Goal: Obtain resource: Obtain resource

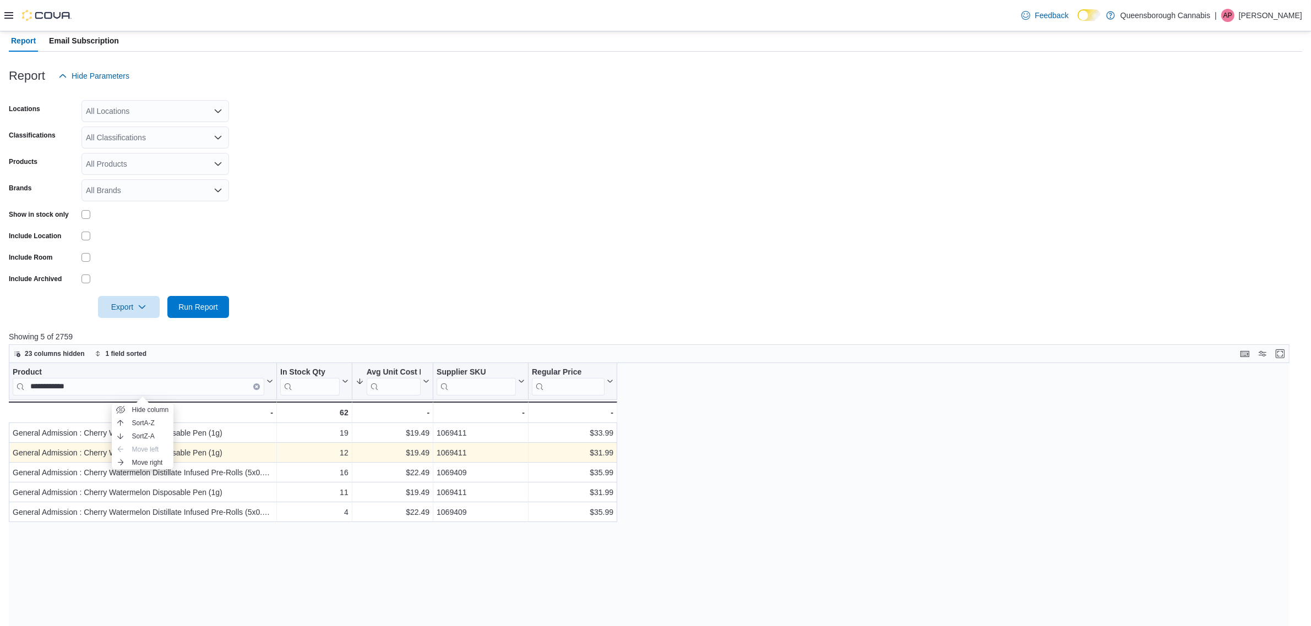
scroll to position [206, 0]
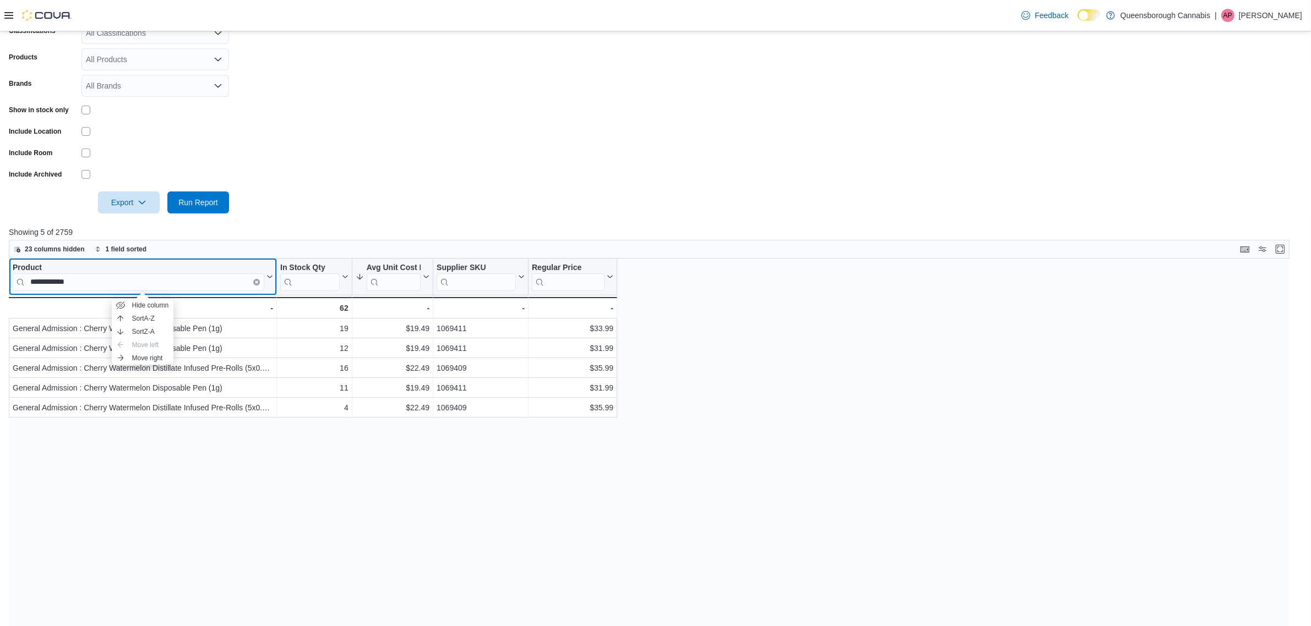
click at [257, 282] on icon "Clear input" at bounding box center [256, 281] width 3 height 3
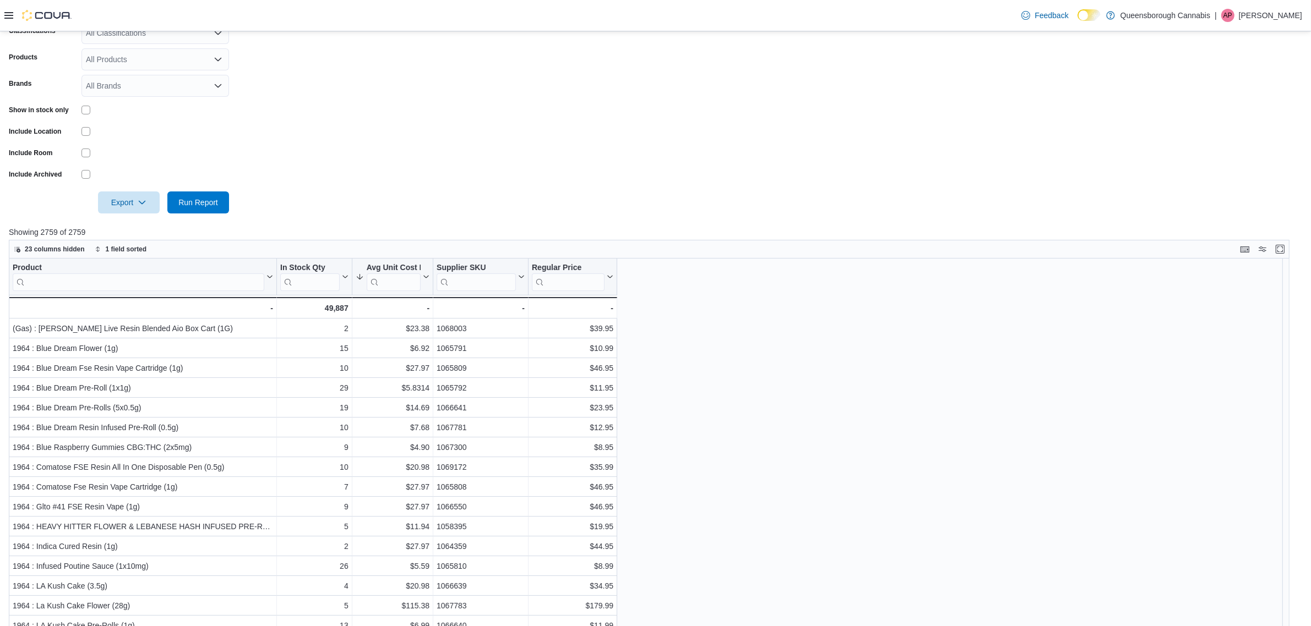
click at [354, 193] on form "Locations All Locations Classifications All Classifications Products All Produc…" at bounding box center [655, 97] width 1293 height 231
click at [179, 282] on input "search" at bounding box center [139, 282] width 252 height 18
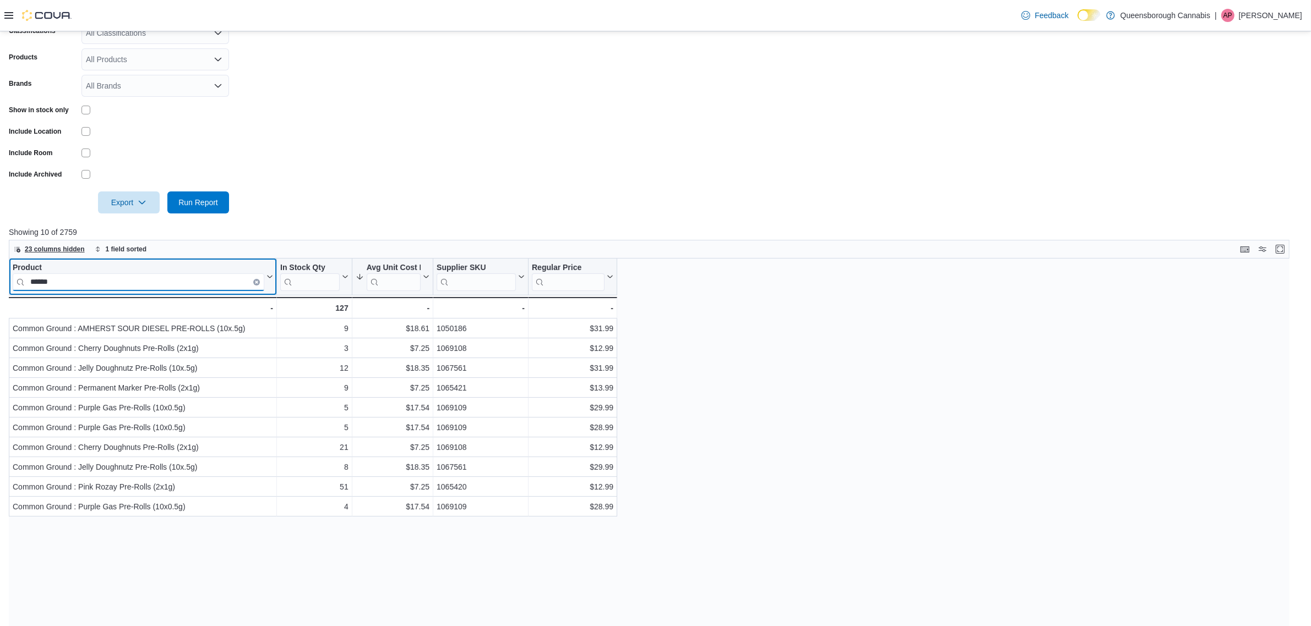
type input "******"
click at [37, 248] on span "23 columns hidden" at bounding box center [55, 249] width 60 height 9
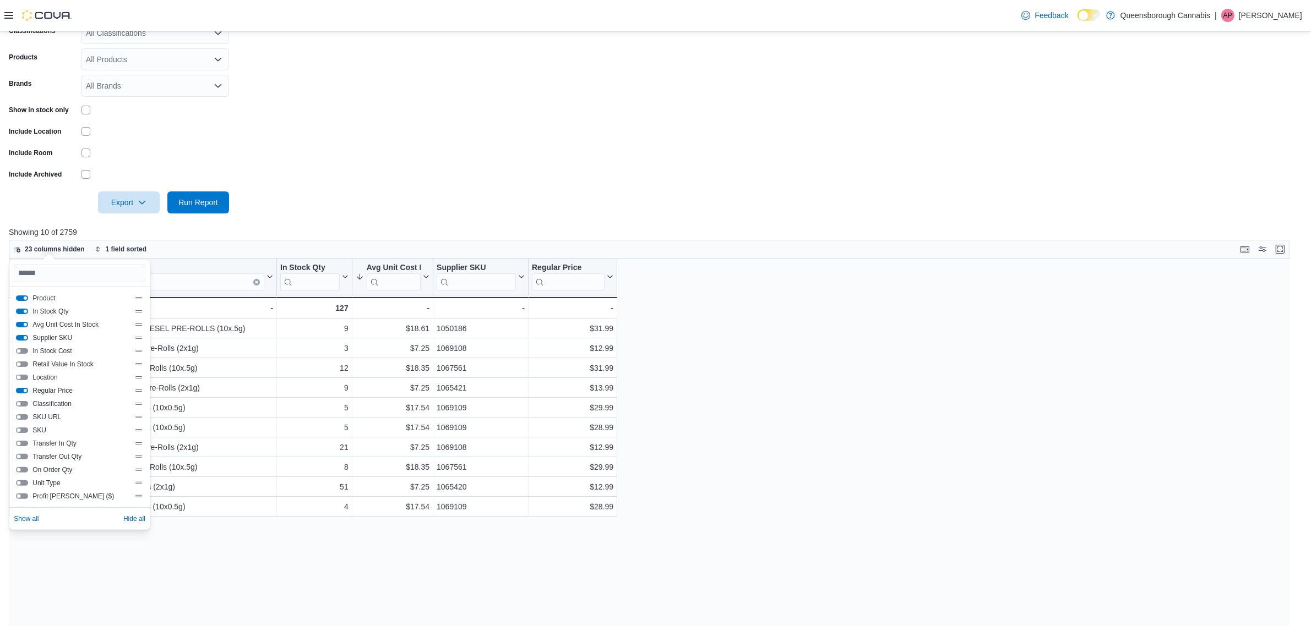
click at [23, 378] on button "Location" at bounding box center [22, 378] width 12 height 6
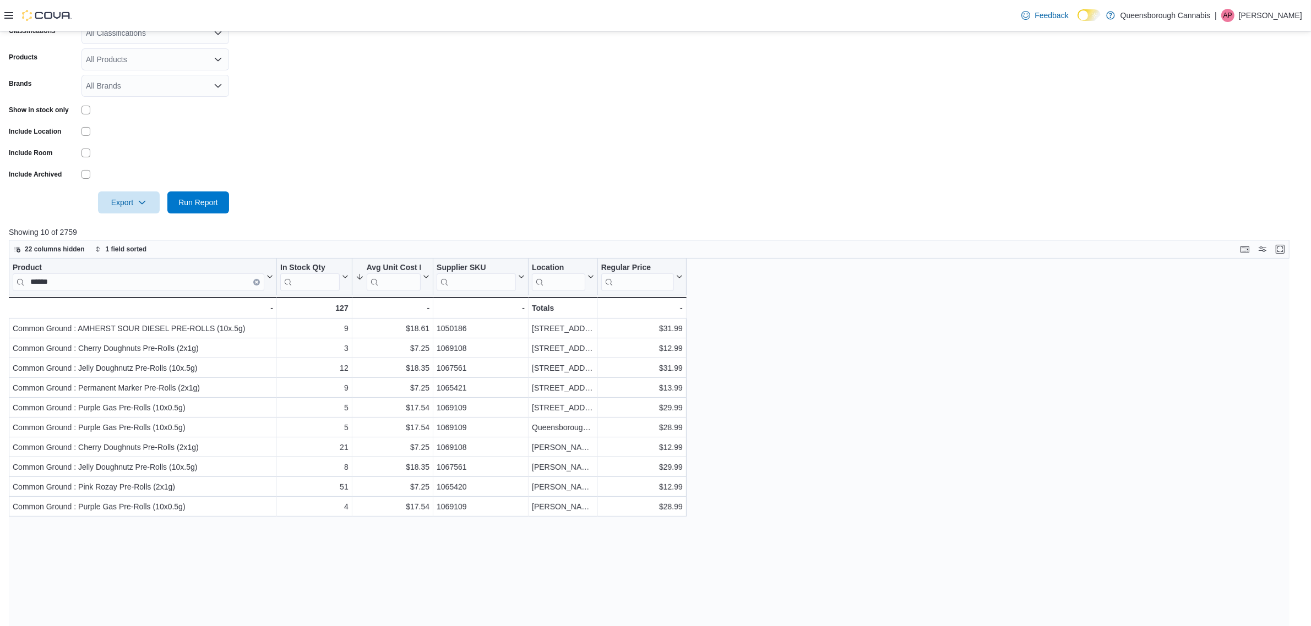
click at [378, 175] on form "Locations All Locations Classifications All Classifications Products All Produc…" at bounding box center [655, 97] width 1293 height 231
click at [416, 428] on div "$17.54" at bounding box center [393, 427] width 74 height 13
copy div "17.54"
click at [274, 271] on div at bounding box center [276, 277] width 9 height 36
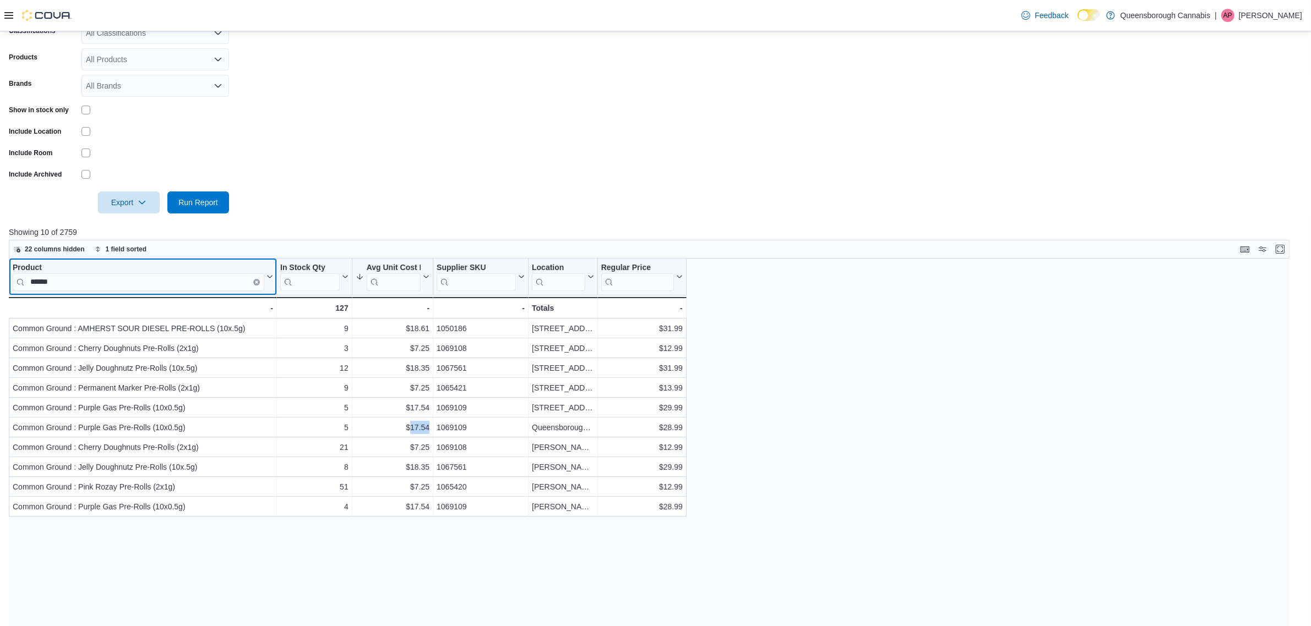
click at [270, 274] on icon at bounding box center [268, 277] width 9 height 7
click at [147, 318] on span "Sort A-Z" at bounding box center [143, 318] width 23 height 9
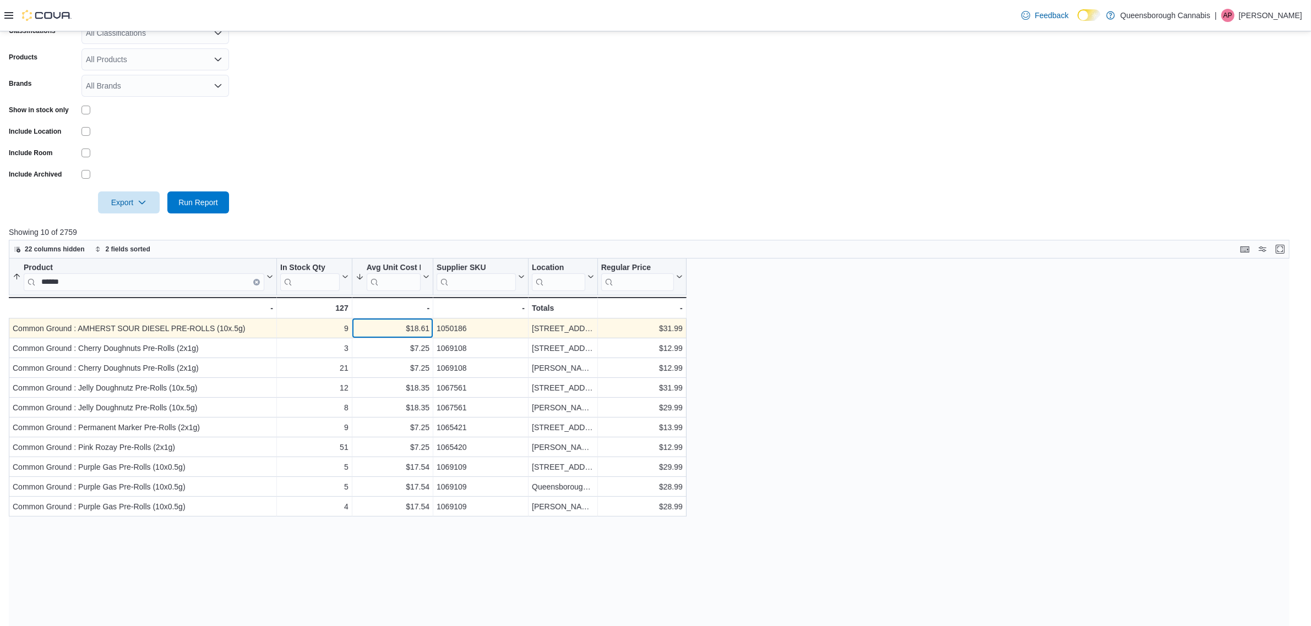
click at [420, 325] on div "$18.61" at bounding box center [393, 328] width 74 height 13
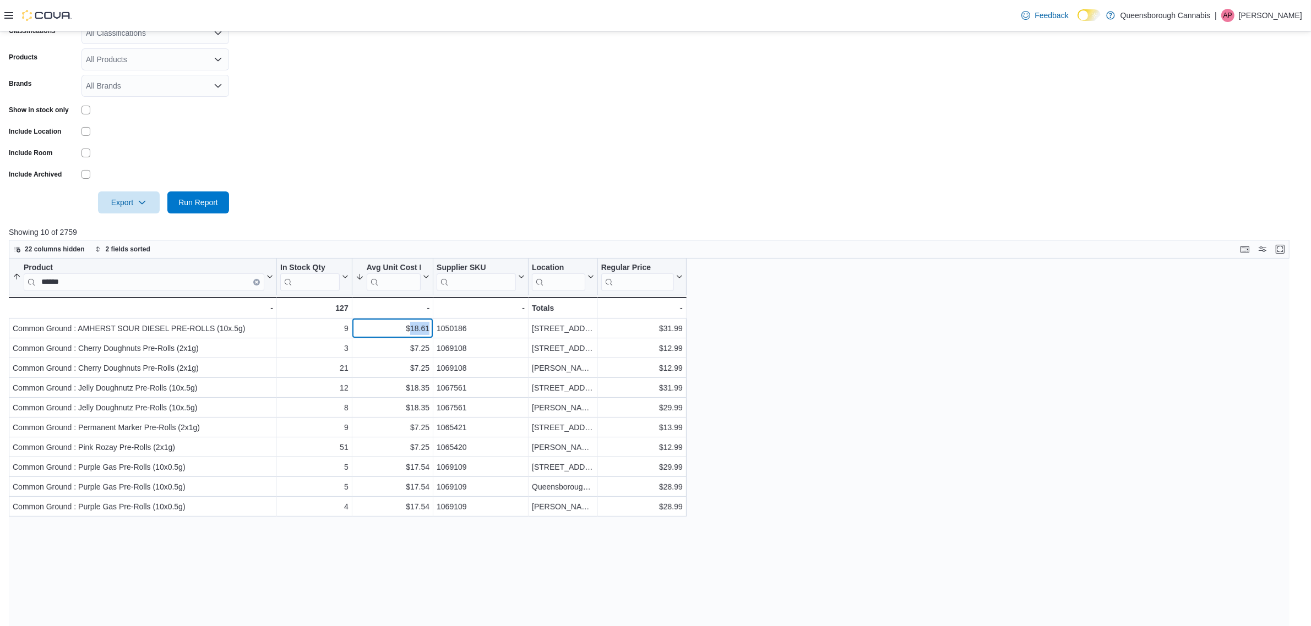
copy div "18.61"
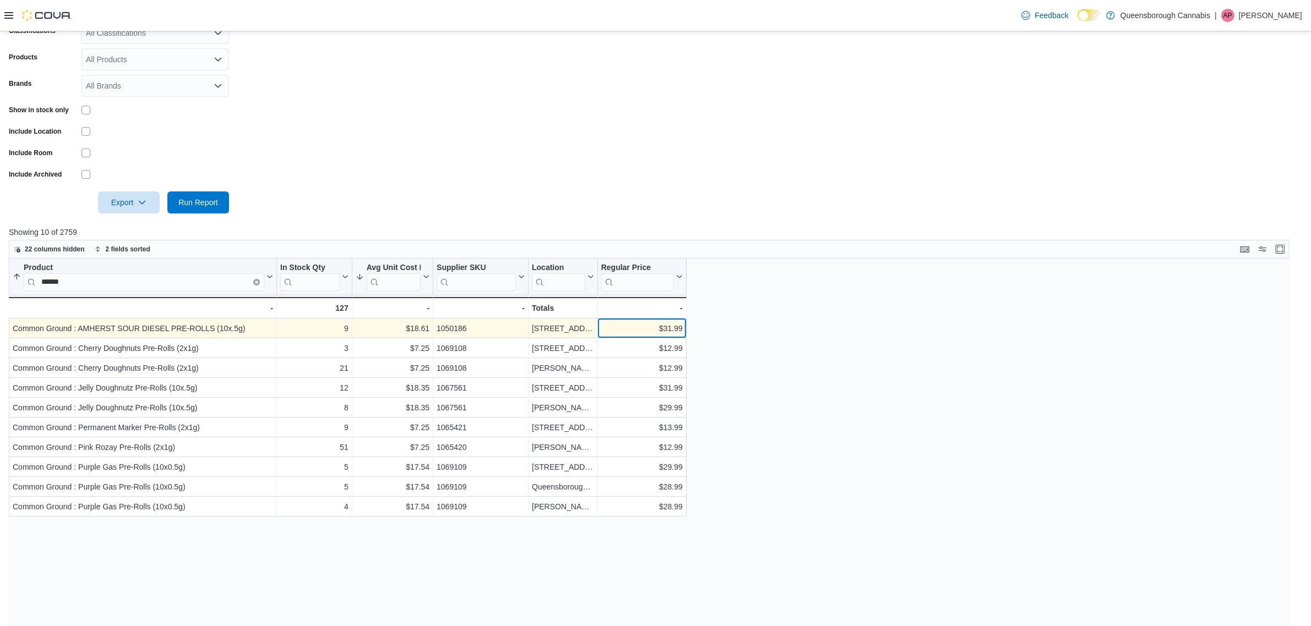
click at [674, 326] on div "$31.99" at bounding box center [641, 328] width 81 height 13
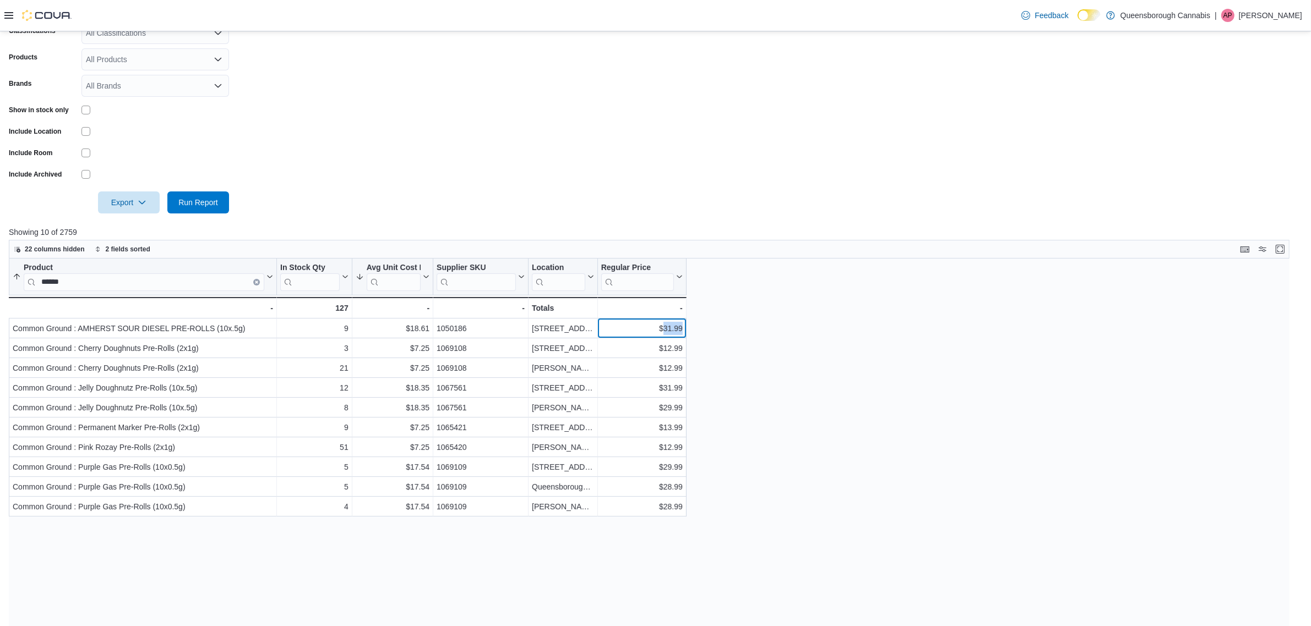
copy div "31.99"
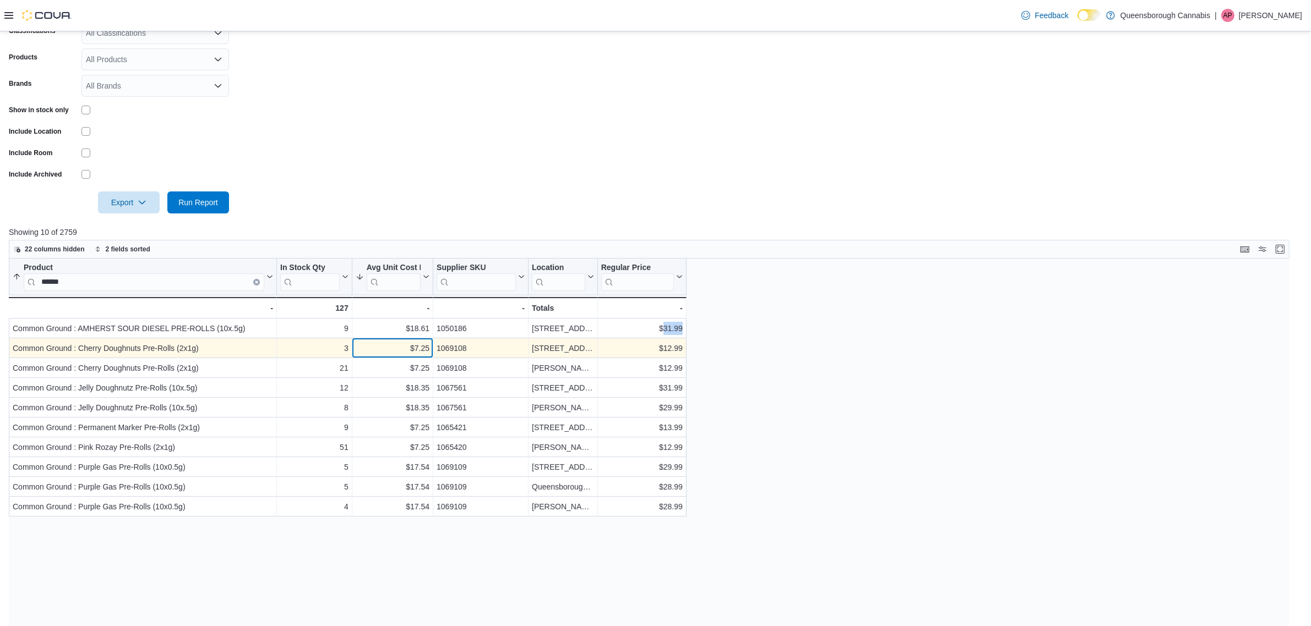
click at [416, 351] on div "$7.25" at bounding box center [393, 348] width 74 height 13
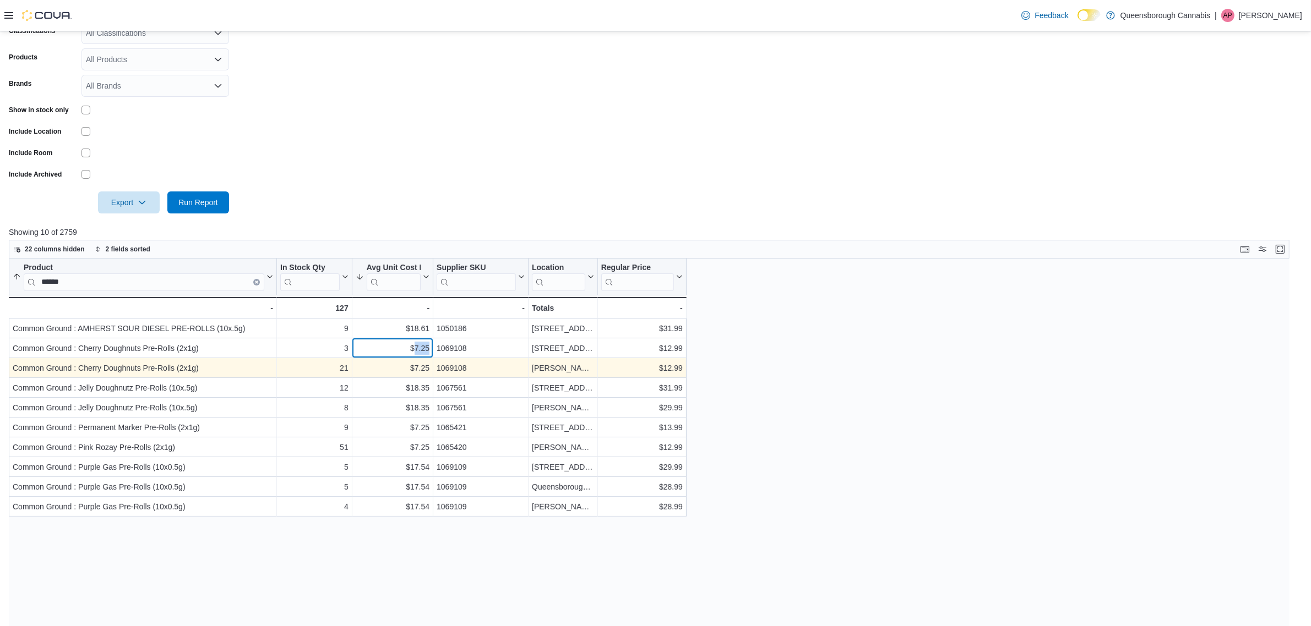
copy div "7.25"
click at [667, 364] on div "$12.99" at bounding box center [641, 368] width 81 height 13
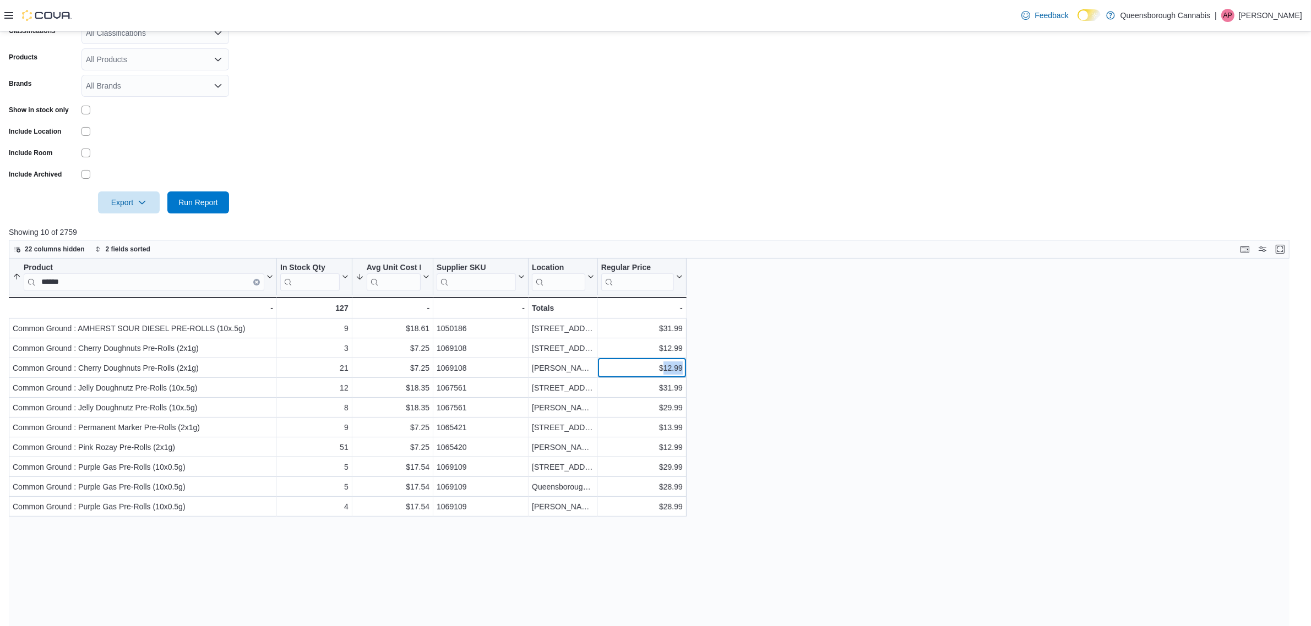
copy div "12.99"
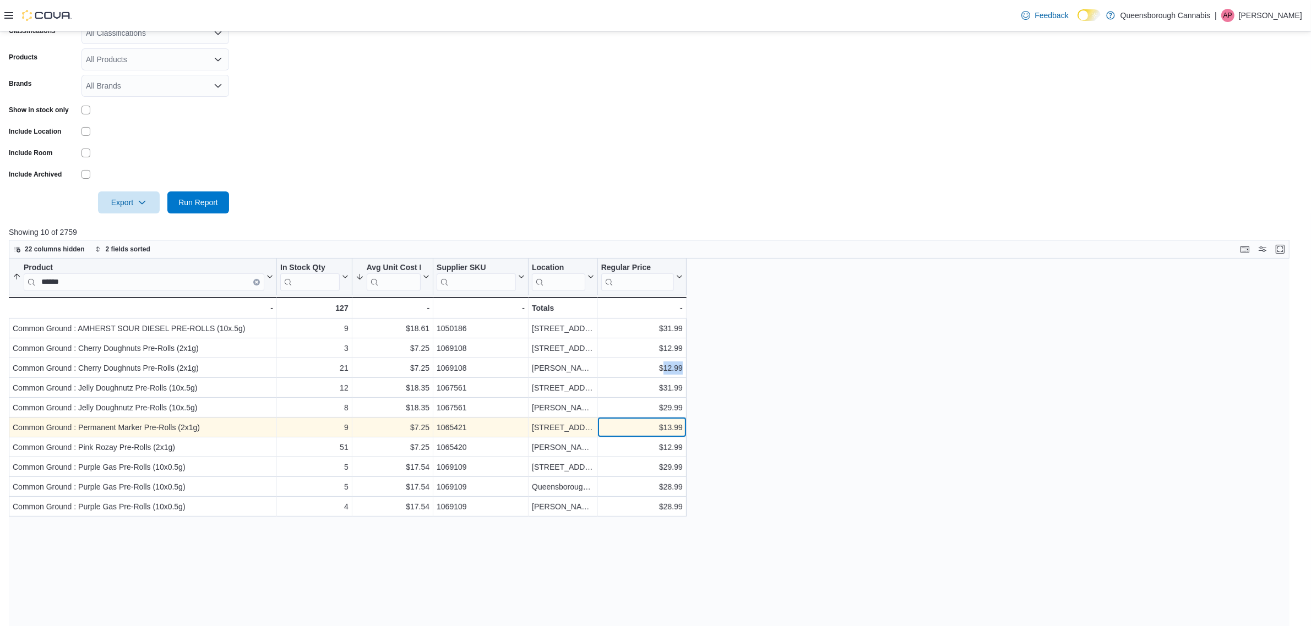
click at [672, 429] on div "$13.99" at bounding box center [641, 427] width 81 height 13
copy div "13.99"
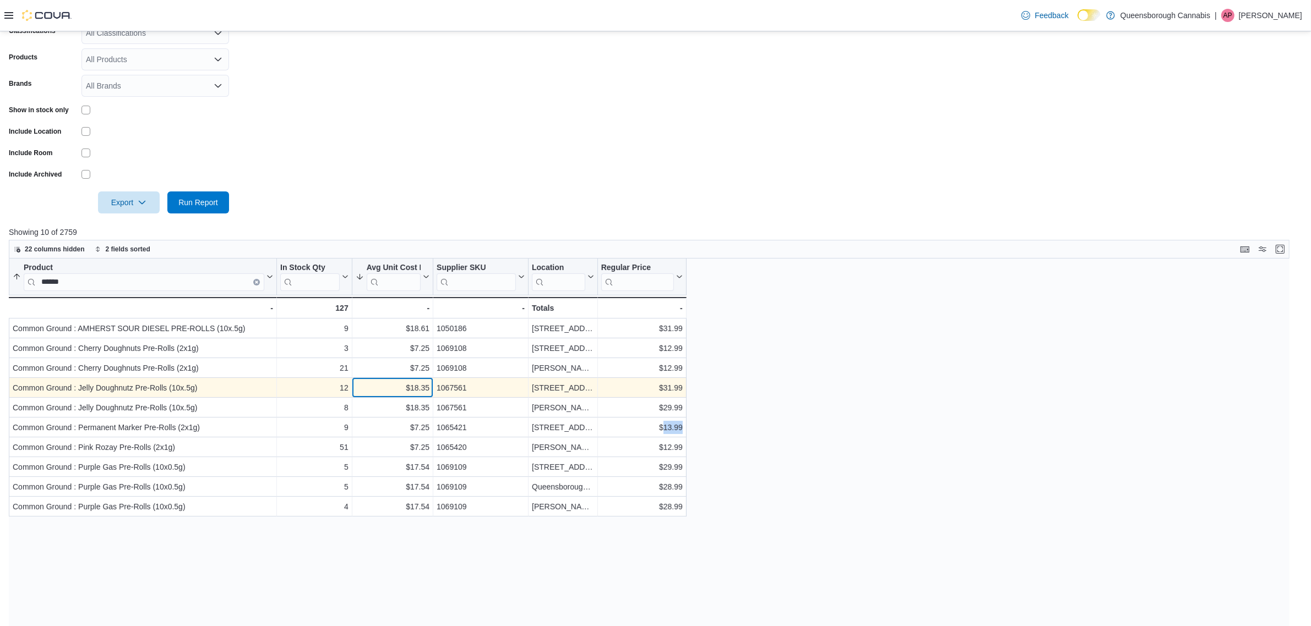
click at [419, 389] on div "$18.35" at bounding box center [393, 387] width 74 height 13
copy div "18.35"
click at [664, 383] on div "$31.99" at bounding box center [641, 387] width 81 height 13
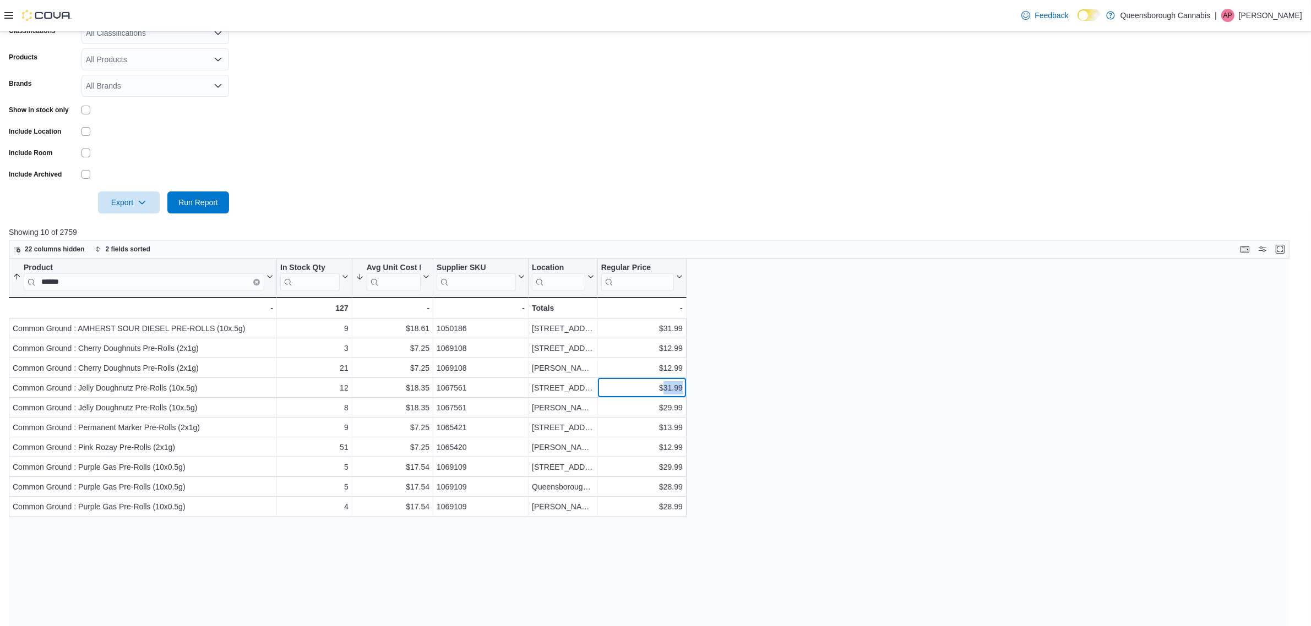
copy div "31.99"
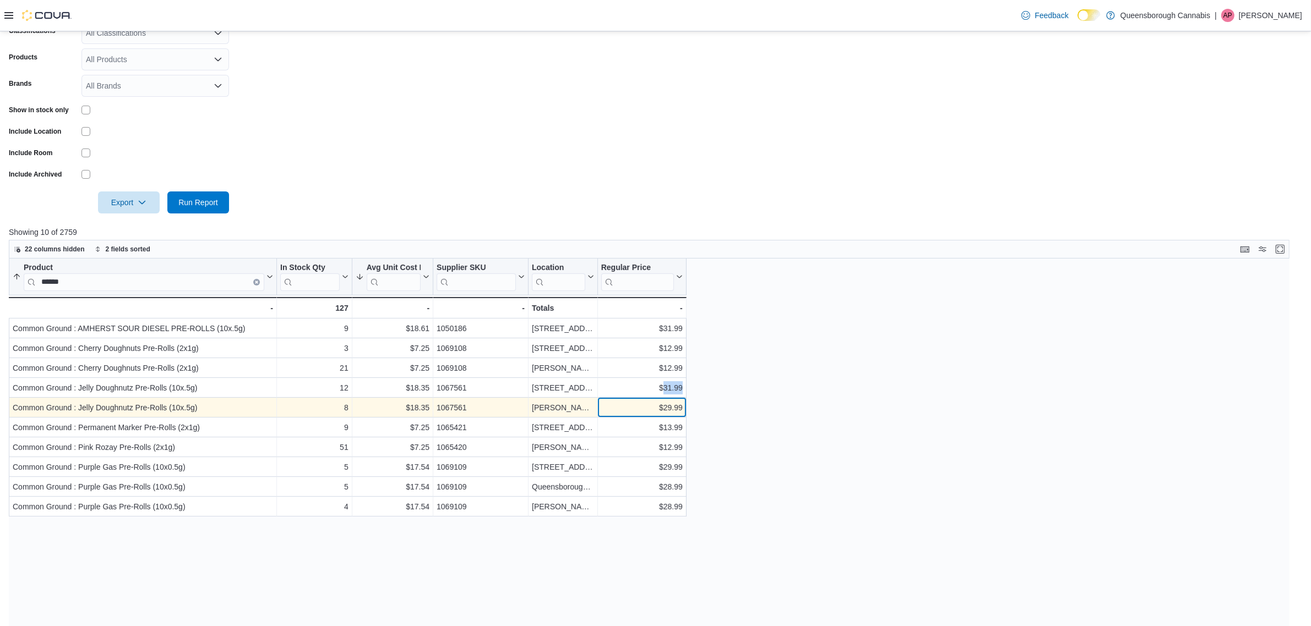
click at [674, 406] on div "$29.99" at bounding box center [641, 407] width 81 height 13
copy div "29.99"
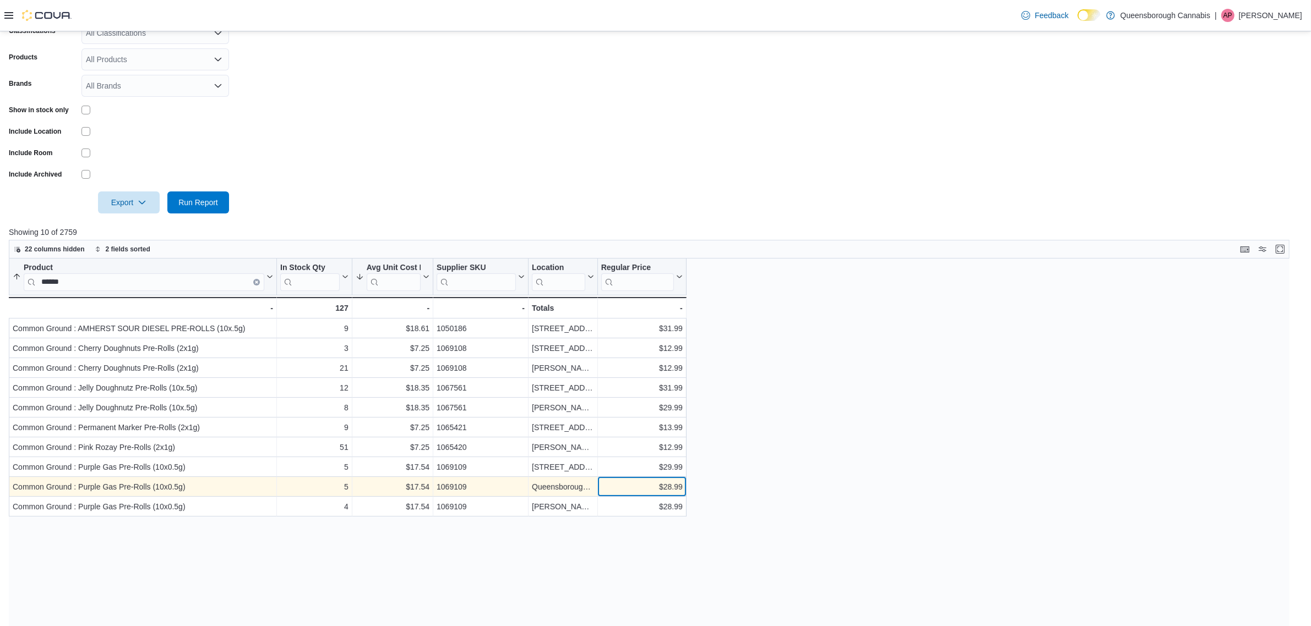
click at [669, 489] on div "$28.99" at bounding box center [641, 487] width 81 height 13
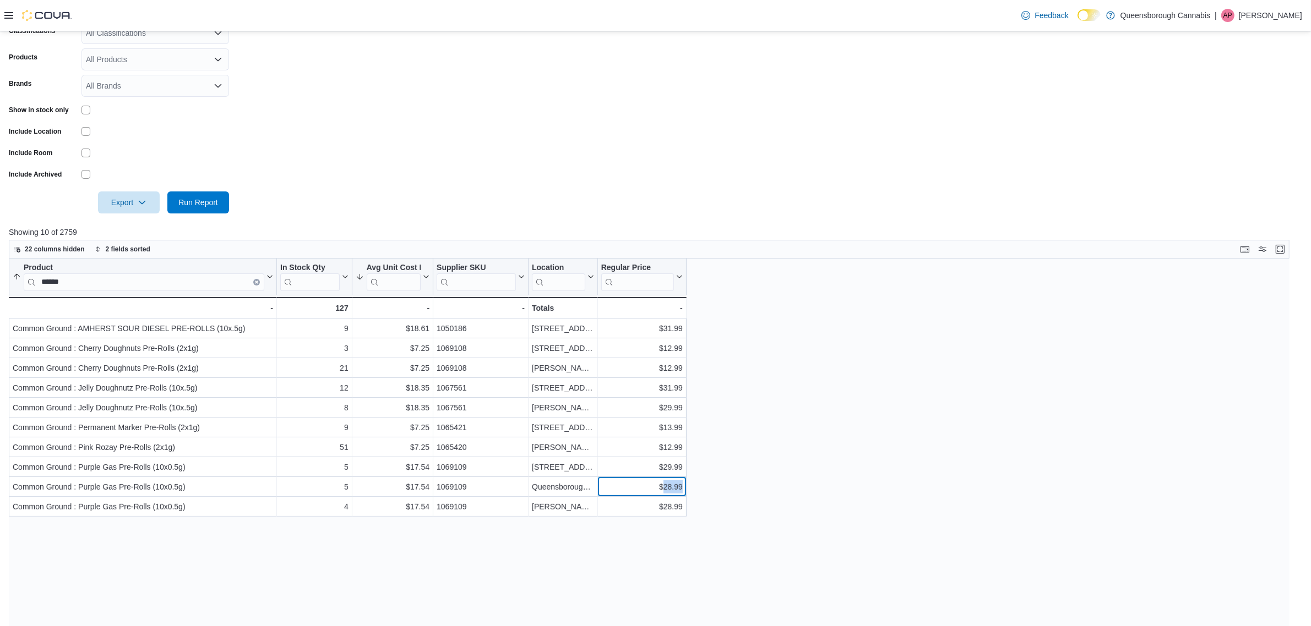
copy div "28.99"
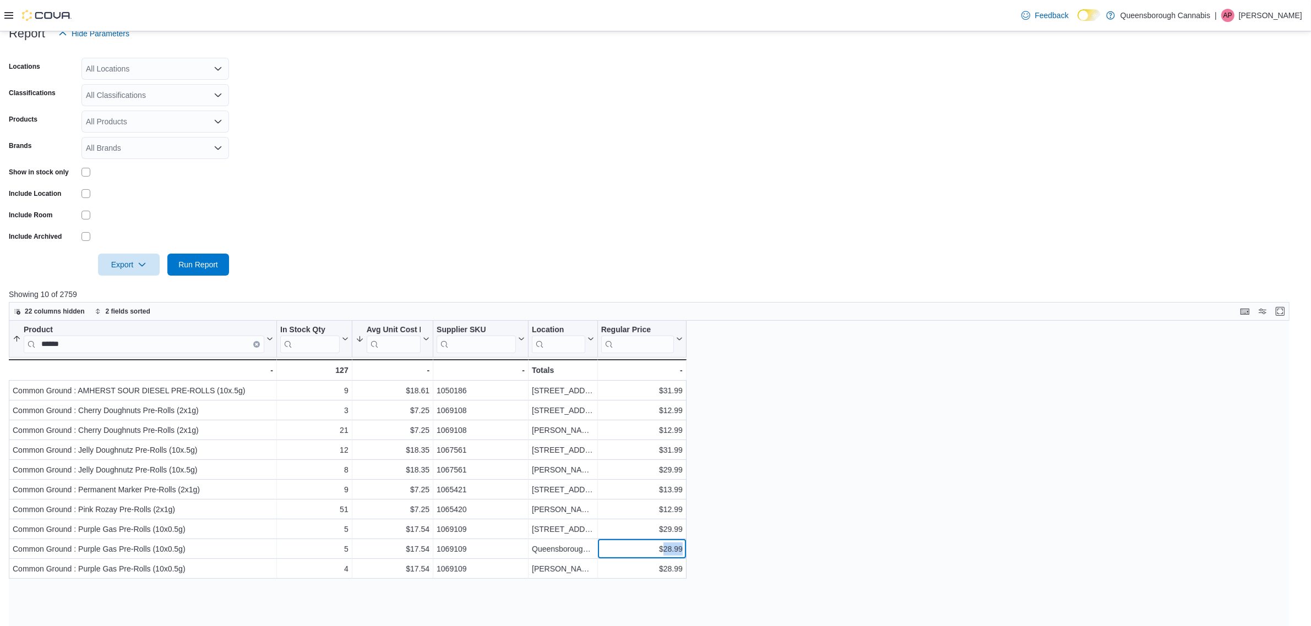
scroll to position [0, 0]
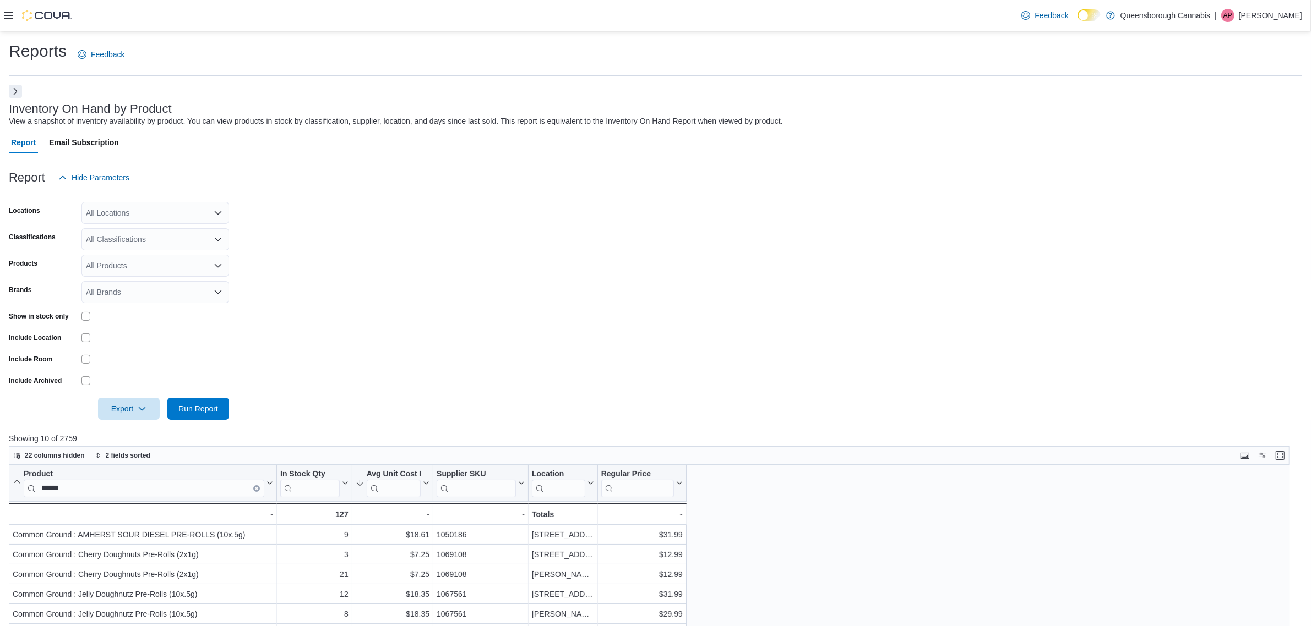
click at [12, 15] on icon at bounding box center [8, 15] width 9 height 7
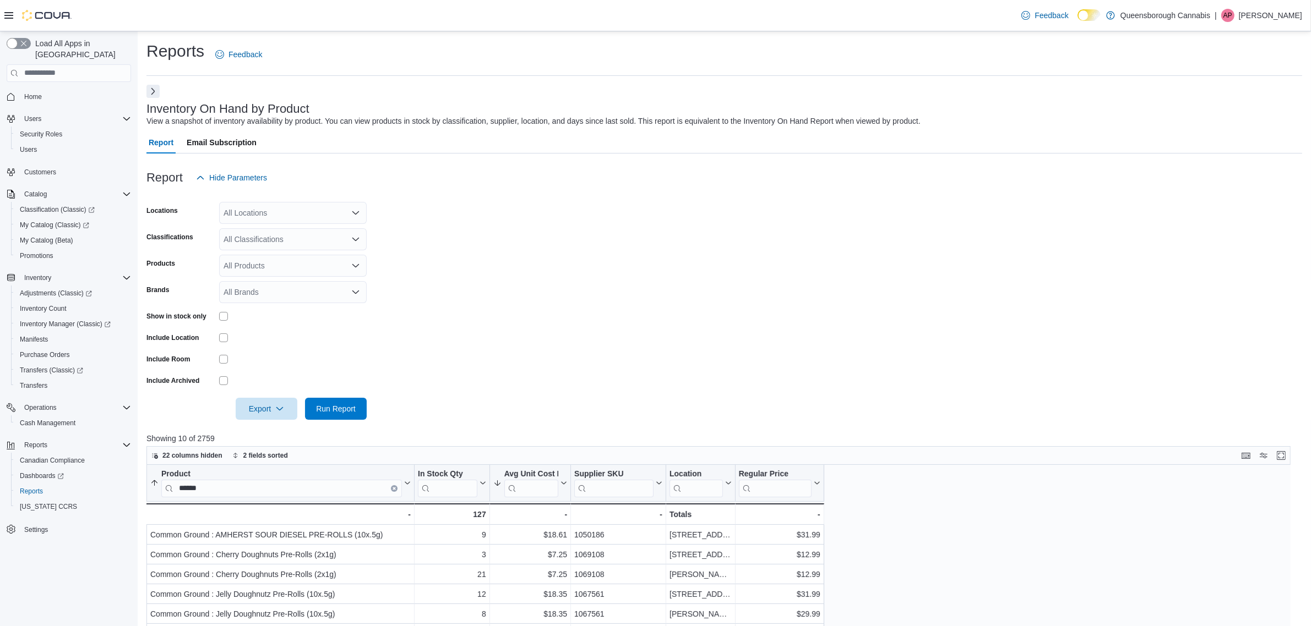
click at [10, 18] on icon at bounding box center [8, 15] width 9 height 7
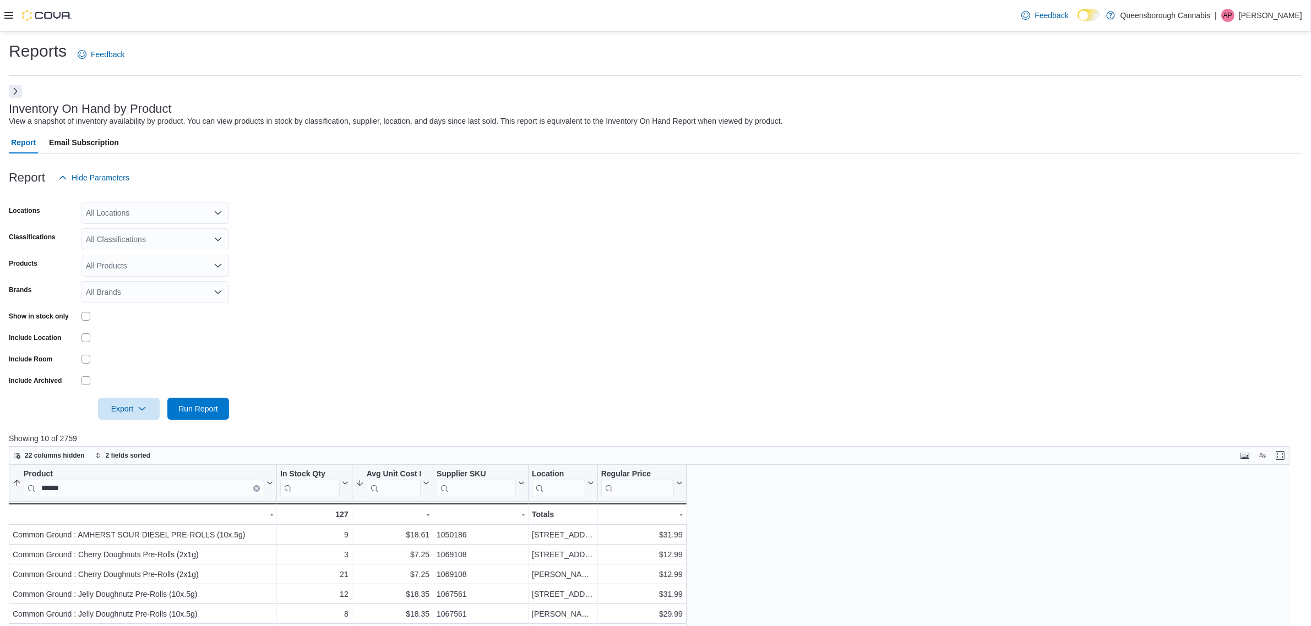
click at [12, 18] on icon at bounding box center [8, 15] width 9 height 7
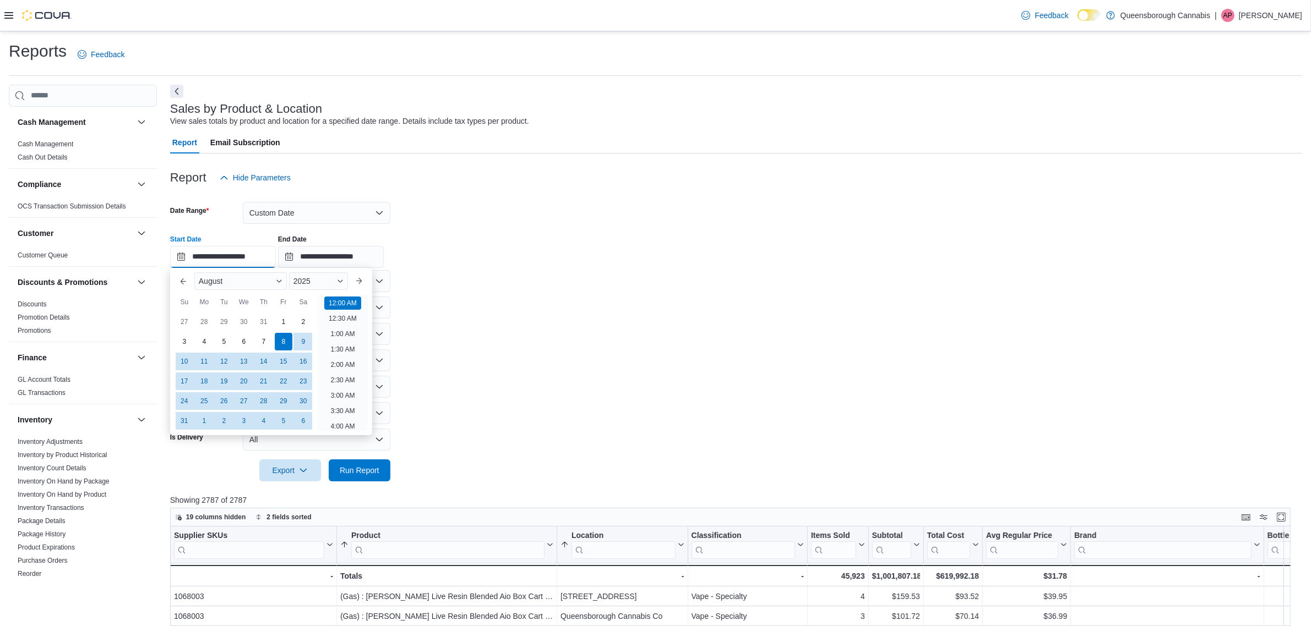
click at [209, 257] on input "**********" at bounding box center [223, 257] width 106 height 22
click at [190, 286] on button "Previous Month" at bounding box center [183, 281] width 18 height 18
click at [198, 340] on div "7" at bounding box center [203, 341] width 19 height 19
type input "**********"
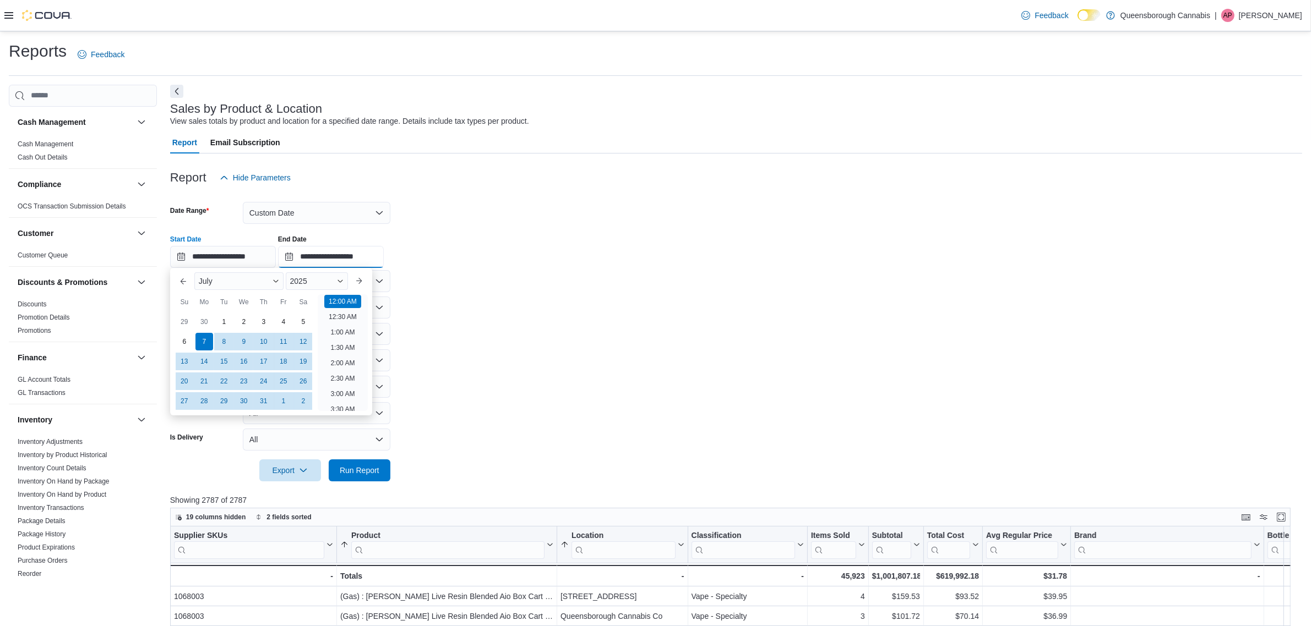
click at [320, 262] on input "**********" at bounding box center [331, 257] width 106 height 22
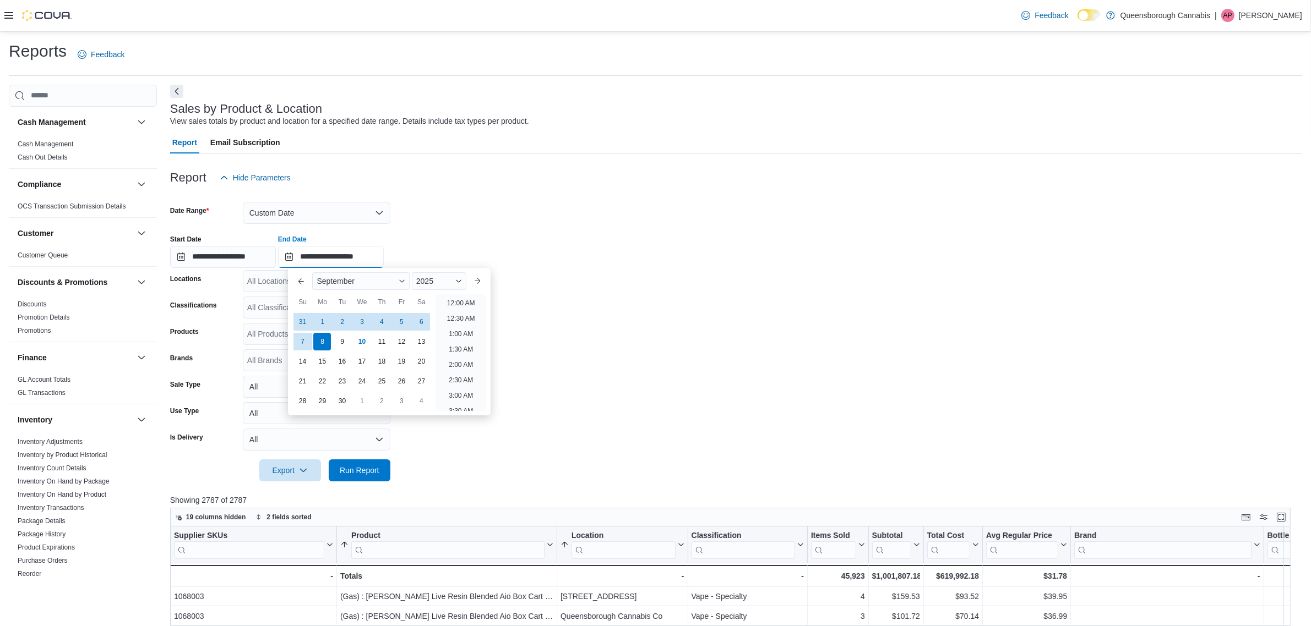
scroll to position [625, 0]
click at [301, 282] on button "Previous Month" at bounding box center [301, 281] width 18 height 18
click at [384, 343] on div "7" at bounding box center [381, 341] width 19 height 19
type input "**********"
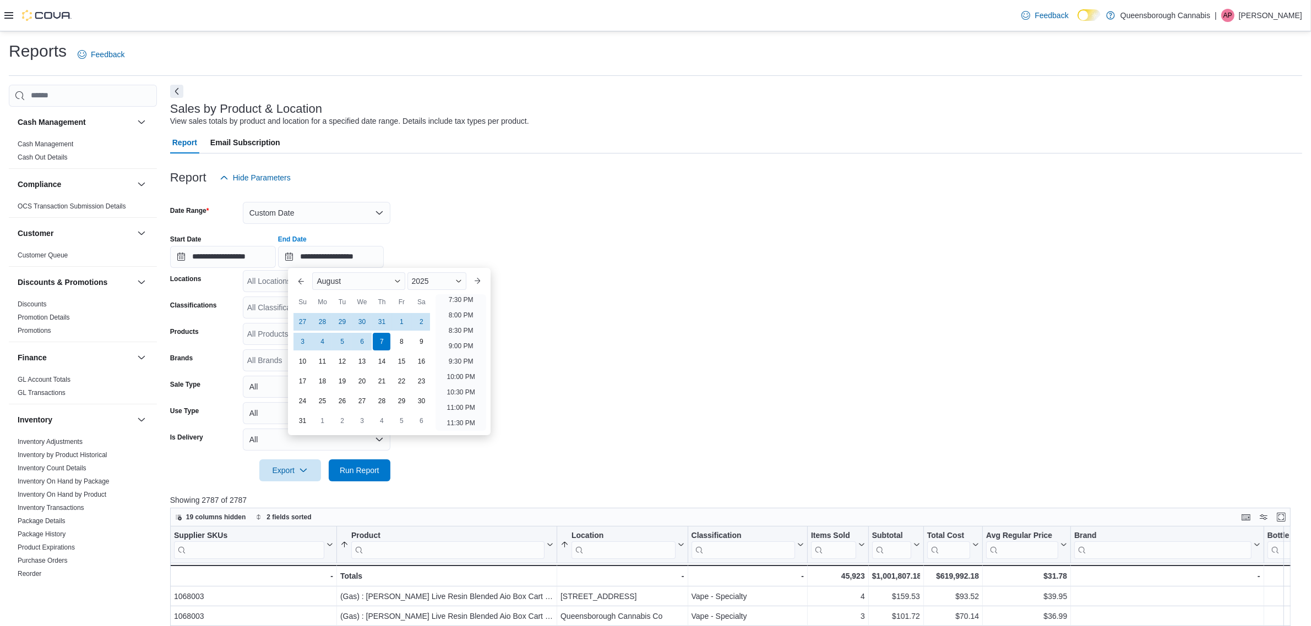
click at [552, 261] on div "**********" at bounding box center [736, 247] width 1132 height 42
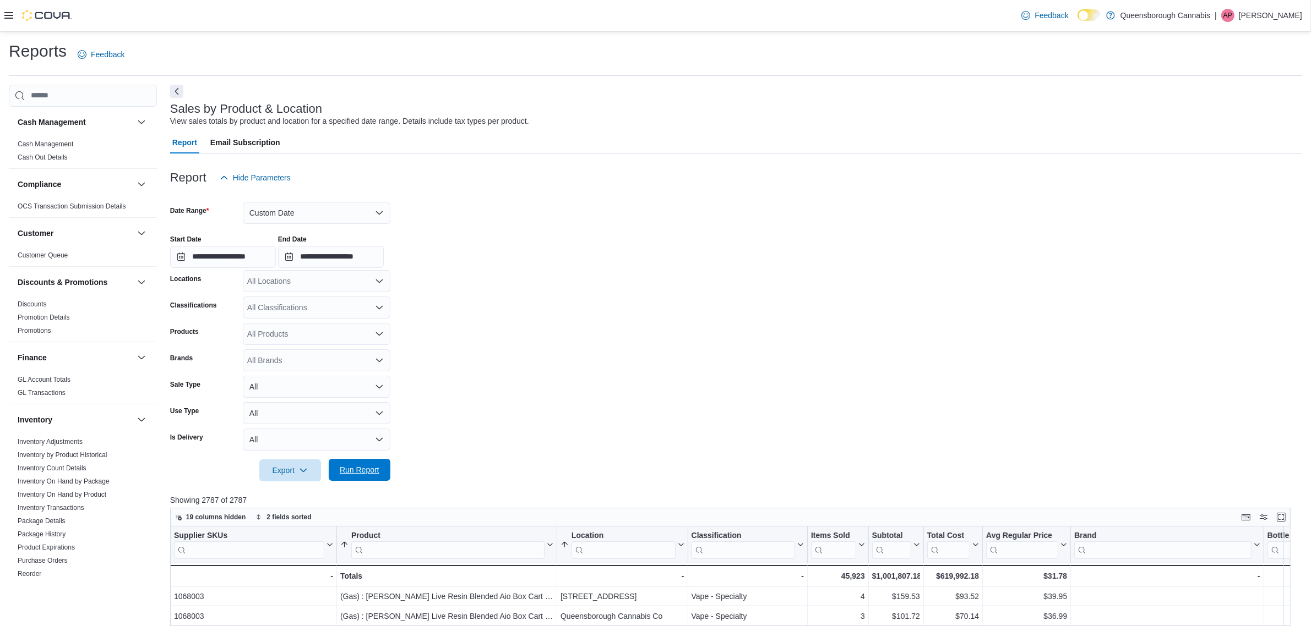
click at [367, 475] on span "Run Report" at bounding box center [359, 470] width 48 height 22
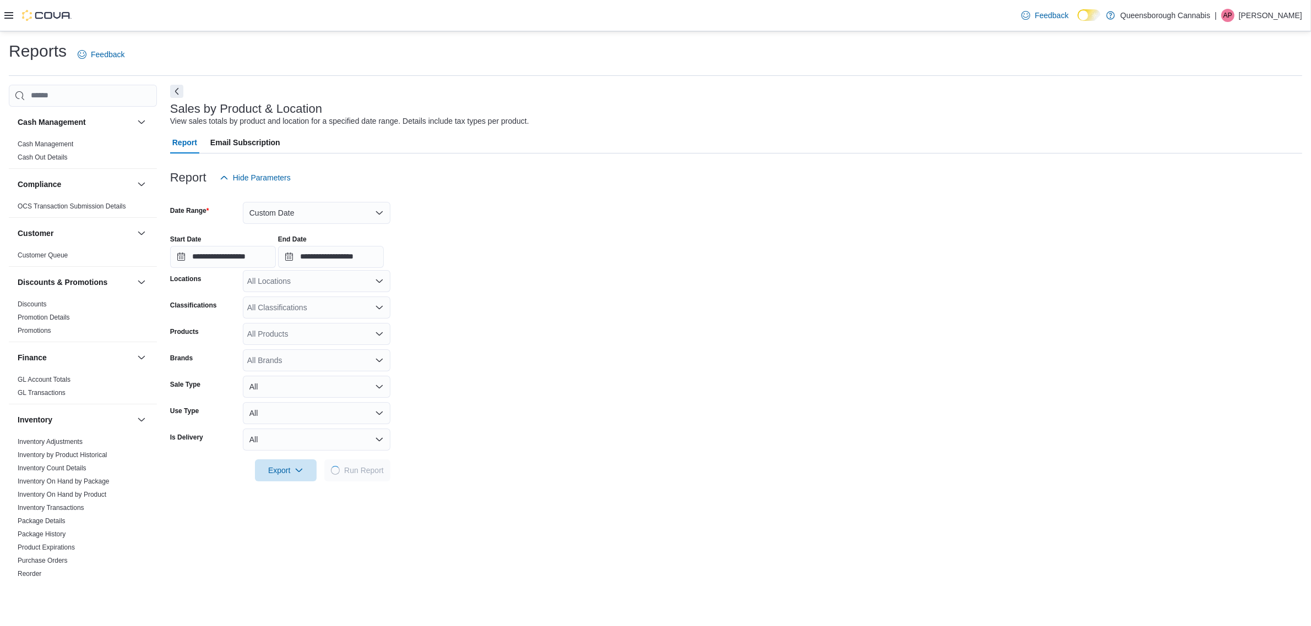
click at [449, 328] on form "**********" at bounding box center [736, 335] width 1132 height 293
click at [580, 302] on form "**********" at bounding box center [736, 335] width 1132 height 293
click at [965, 200] on div at bounding box center [736, 195] width 1132 height 13
click at [508, 394] on form "**********" at bounding box center [736, 335] width 1132 height 293
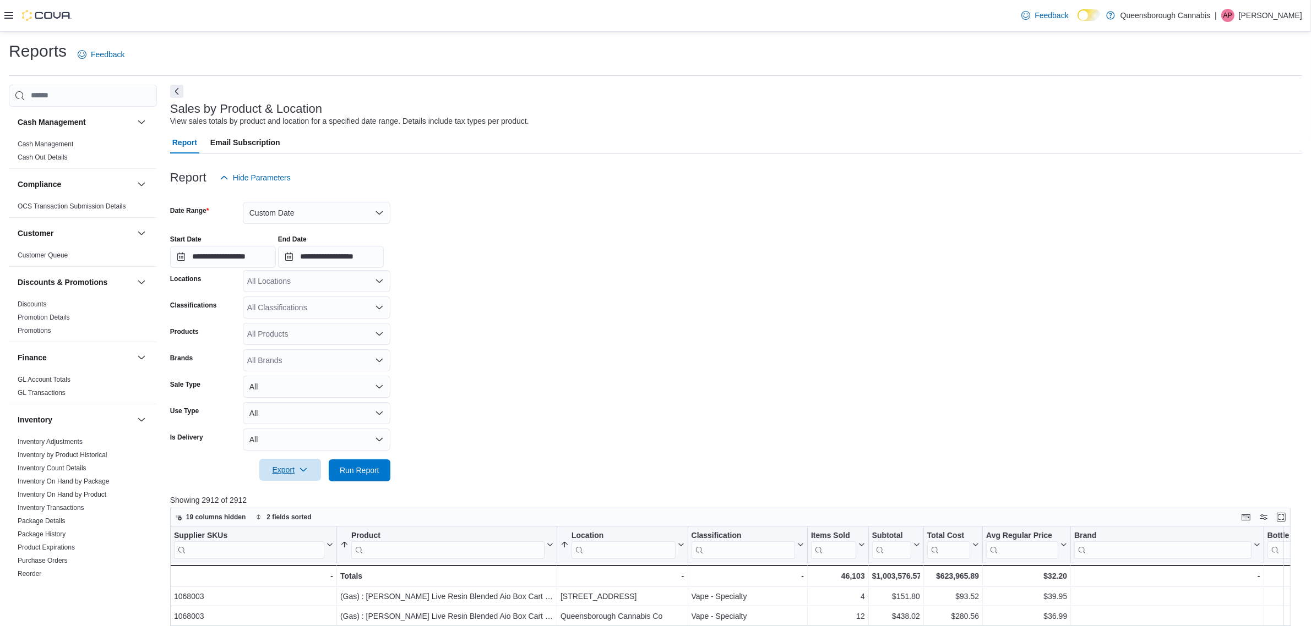
click at [303, 472] on icon "button" at bounding box center [303, 470] width 9 height 9
click at [293, 485] on button "Export to Excel" at bounding box center [291, 492] width 63 height 22
click at [597, 447] on form "**********" at bounding box center [736, 335] width 1132 height 293
click at [302, 479] on span "Export" at bounding box center [290, 470] width 48 height 22
click at [51, 141] on link "Cash Management" at bounding box center [46, 144] width 56 height 8
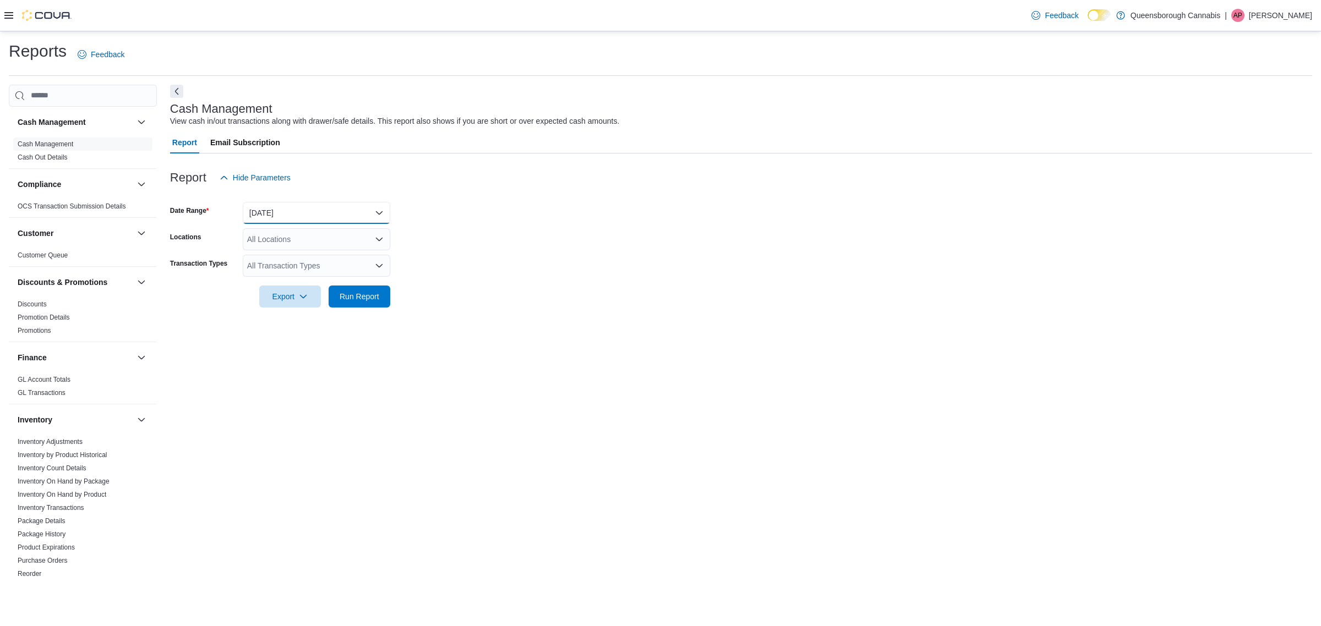
click at [281, 212] on button "[DATE]" at bounding box center [317, 213] width 148 height 22
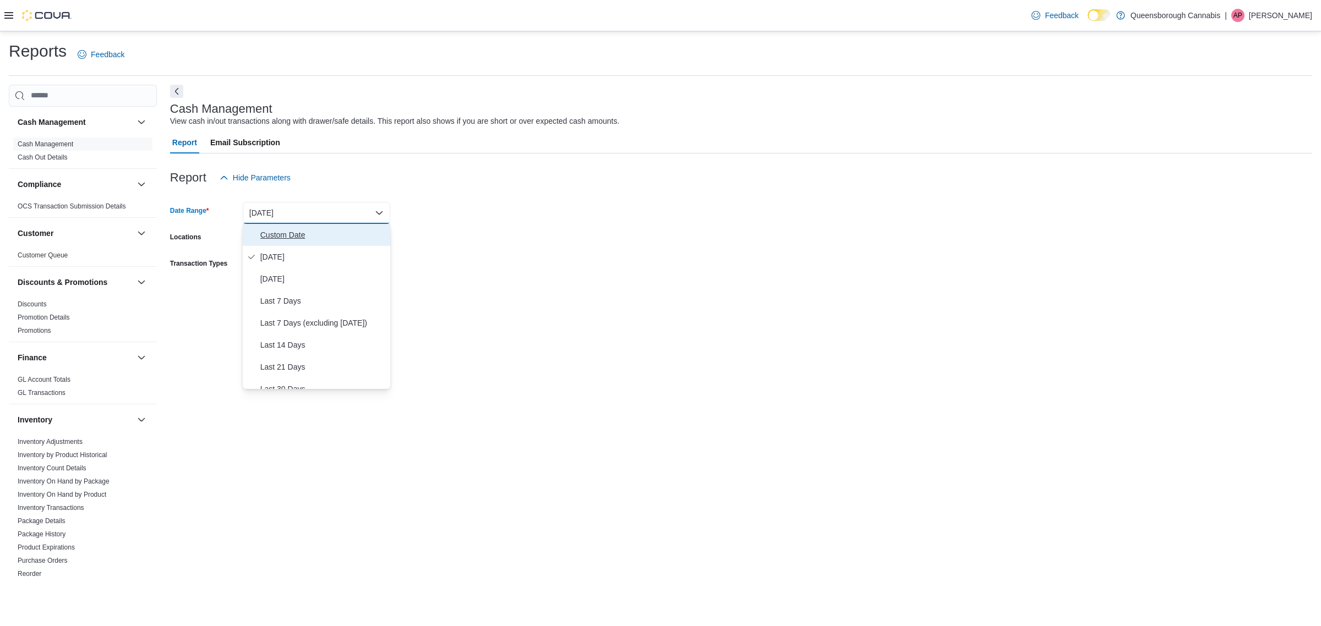
click at [295, 235] on span "Custom Date" at bounding box center [323, 234] width 126 height 13
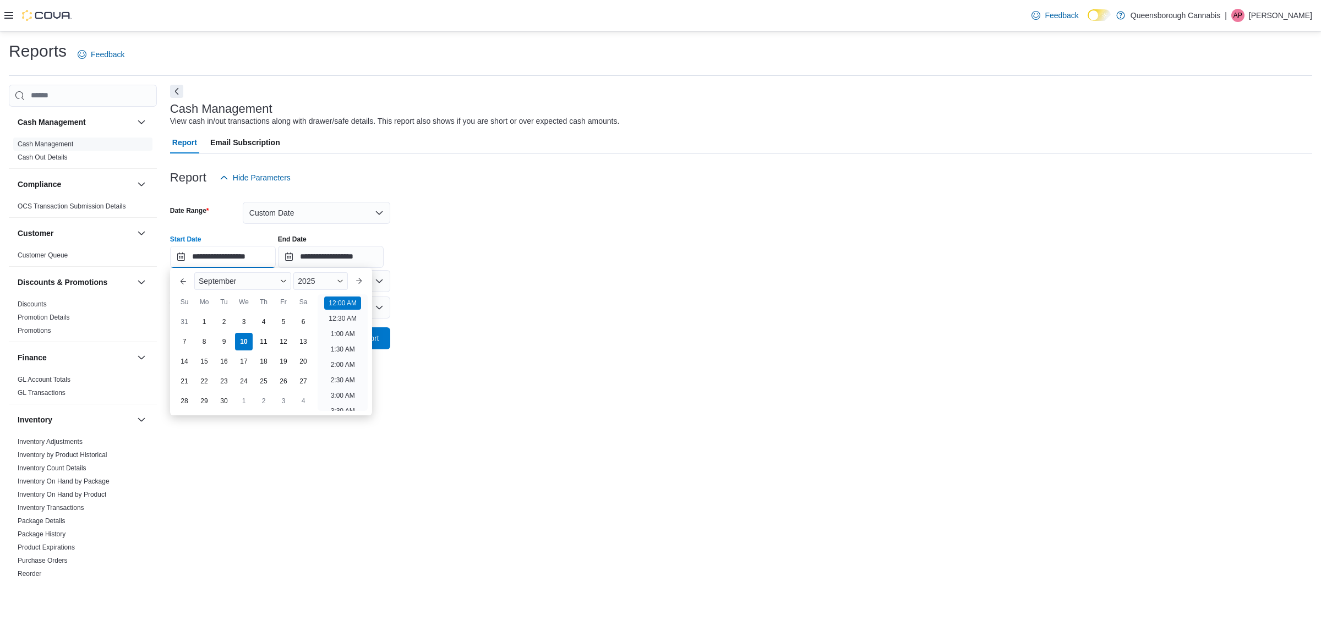
click at [241, 258] on input "**********" at bounding box center [223, 257] width 106 height 22
click at [221, 342] on div "9" at bounding box center [223, 341] width 19 height 19
click at [497, 293] on form "**********" at bounding box center [741, 269] width 1142 height 161
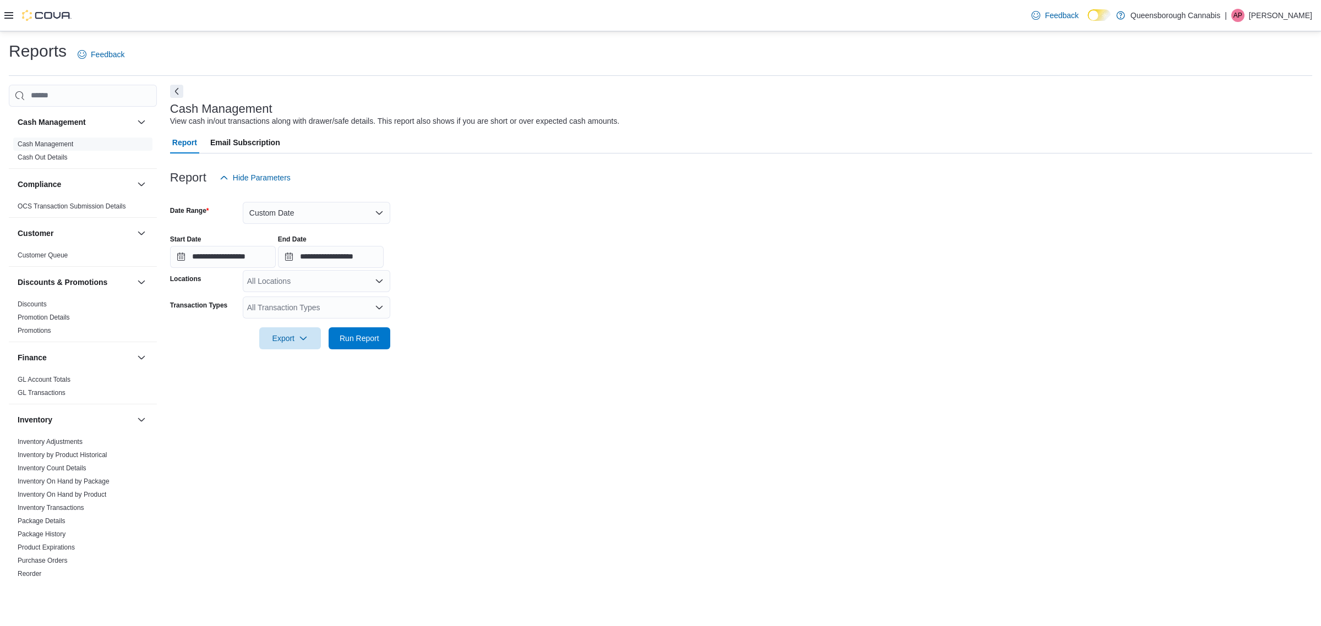
click at [315, 283] on div "All Locations" at bounding box center [317, 281] width 148 height 22
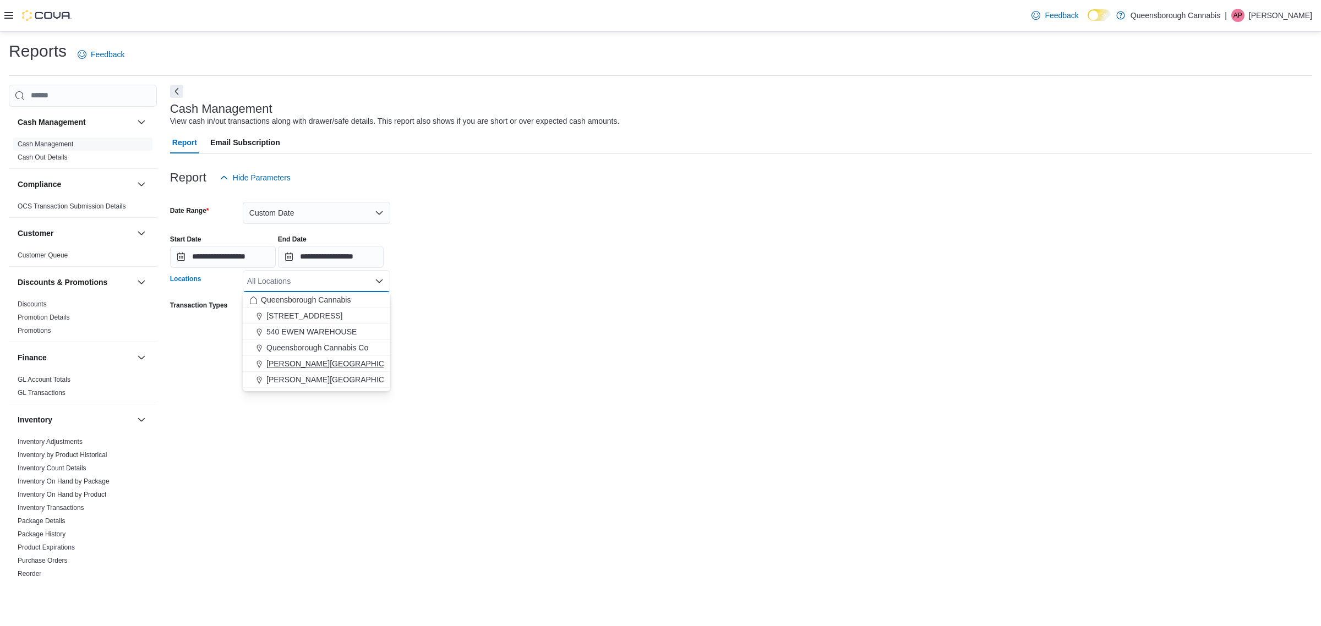
click at [309, 367] on span "[PERSON_NAME][GEOGRAPHIC_DATA]" at bounding box center [338, 363] width 144 height 11
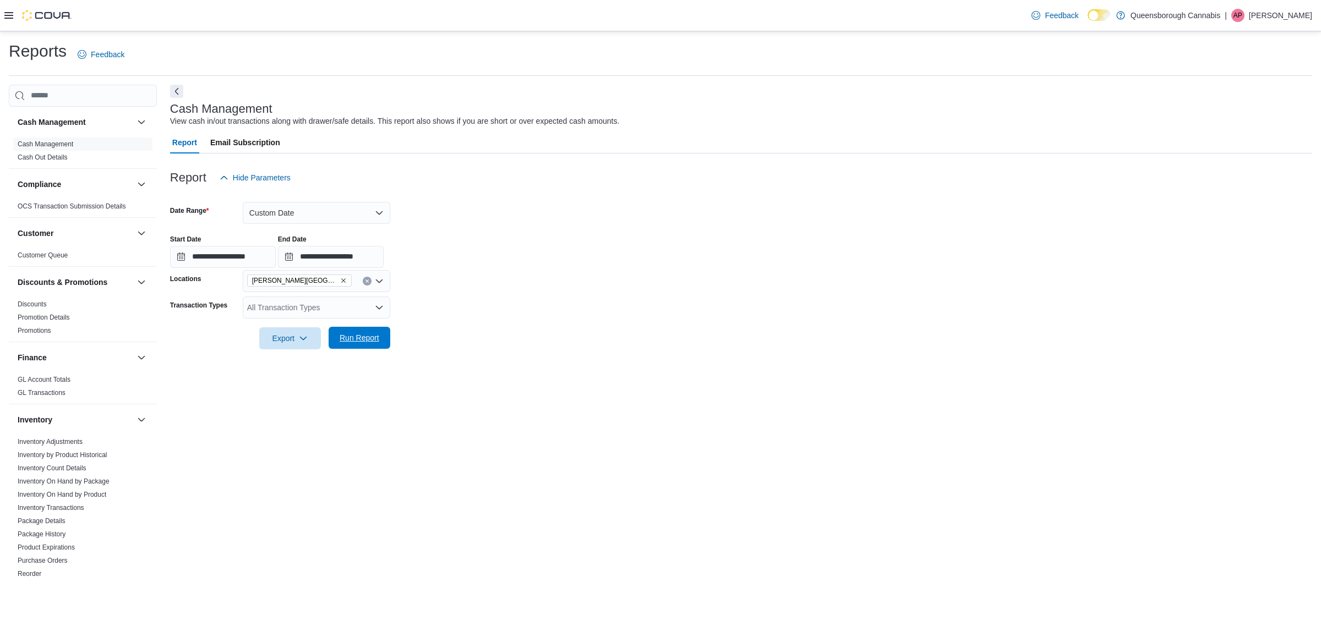
drag, startPoint x: 580, startPoint y: 362, endPoint x: 378, endPoint y: 328, distance: 204.8
click at [571, 357] on div at bounding box center [741, 356] width 1142 height 13
click at [335, 301] on div "All Transaction Types" at bounding box center [317, 308] width 148 height 22
click at [291, 424] on span "Cash Skim" at bounding box center [316, 421] width 134 height 11
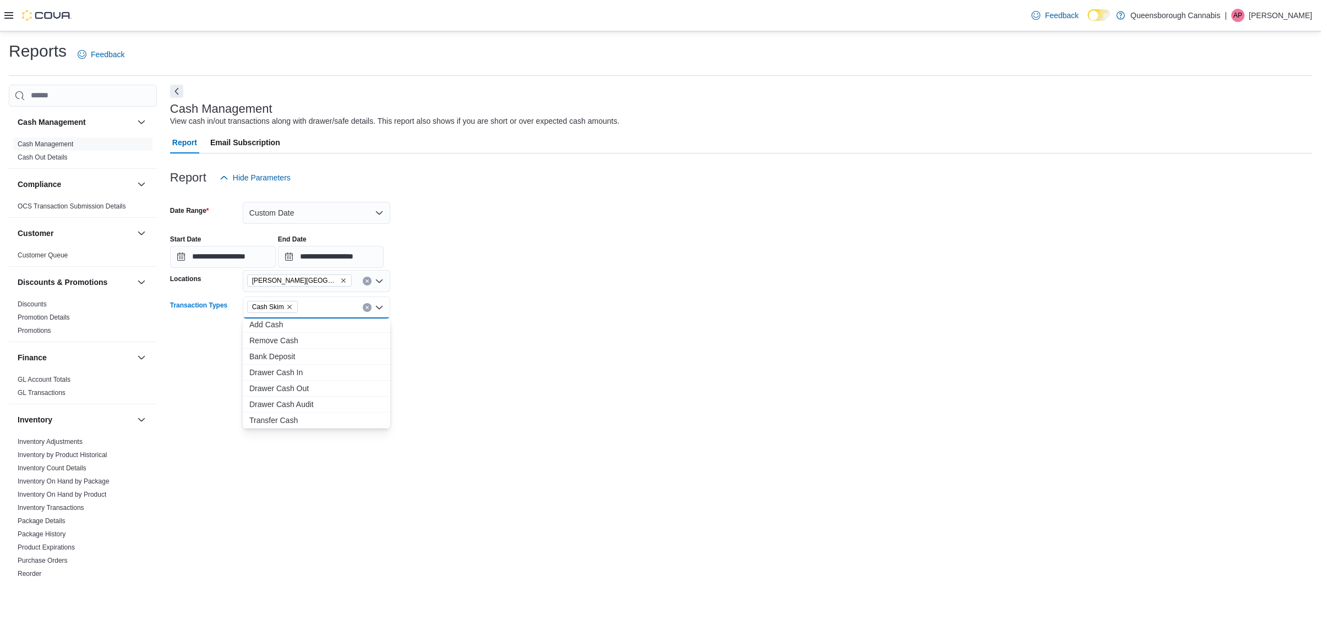
click at [466, 373] on div "**********" at bounding box center [741, 331] width 1142 height 492
click at [253, 260] on input "**********" at bounding box center [223, 257] width 106 height 22
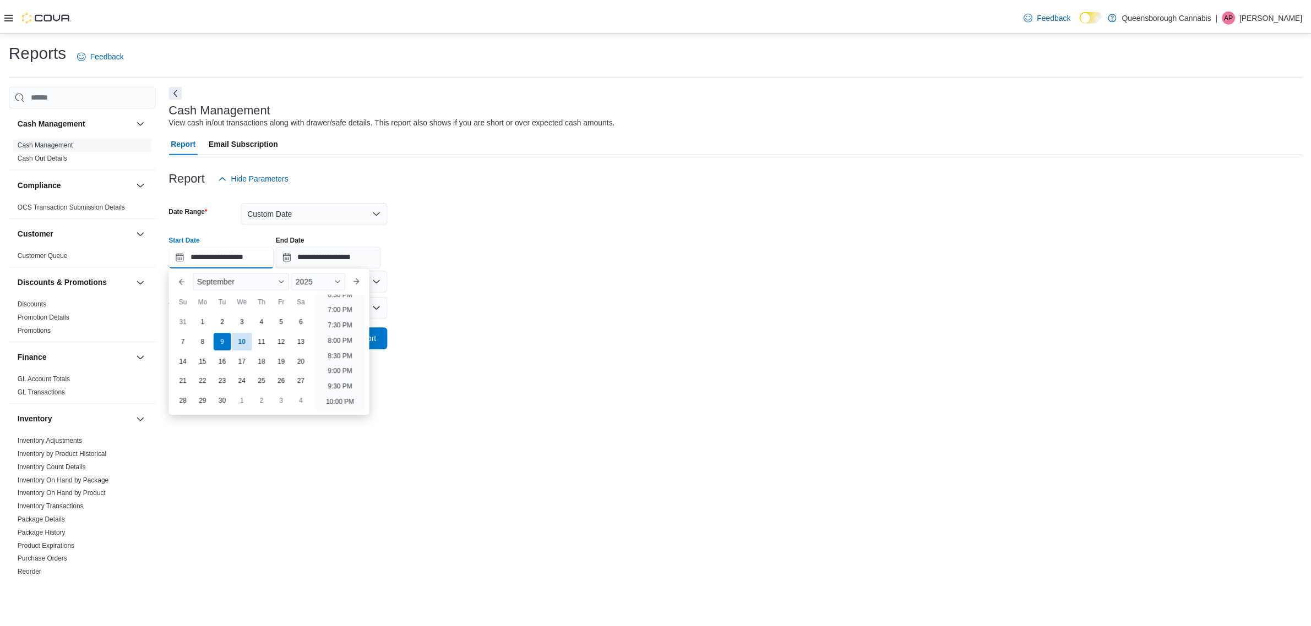
scroll to position [555, 0]
click at [353, 347] on li "7:30 PM" at bounding box center [343, 349] width 34 height 13
type input "**********"
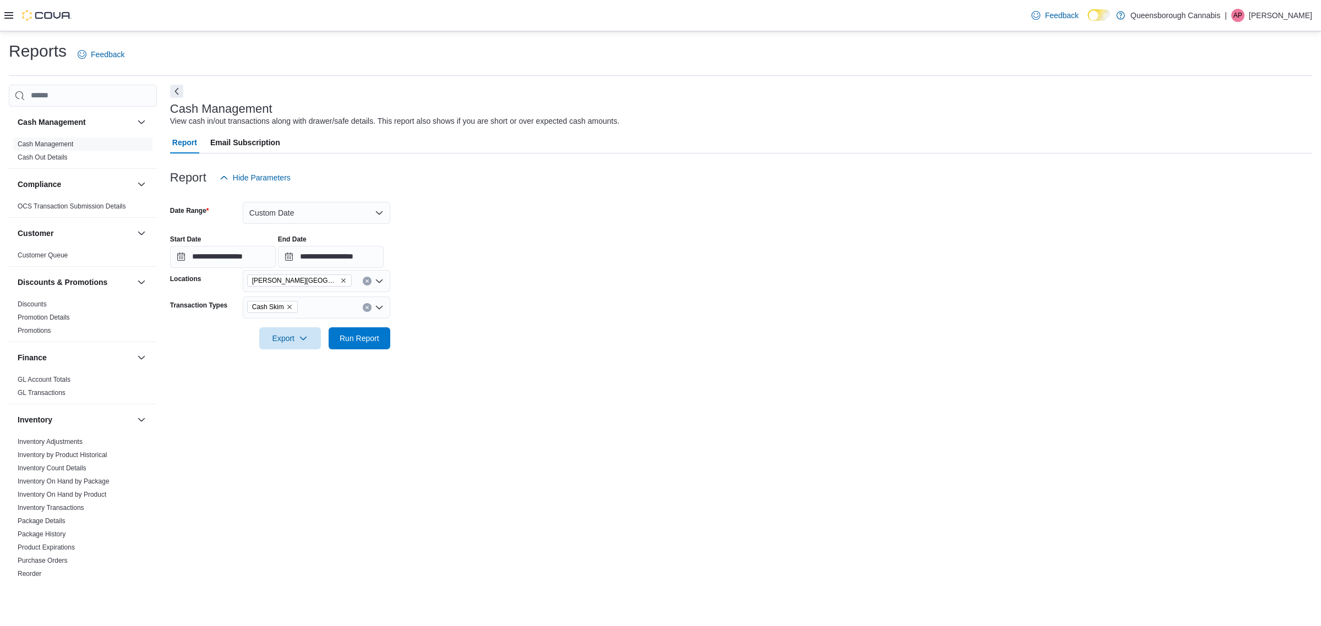
click at [504, 357] on div at bounding box center [741, 356] width 1142 height 13
click at [368, 342] on span "Run Report" at bounding box center [360, 337] width 40 height 11
click at [746, 188] on div "Report Hide Parameters" at bounding box center [736, 178] width 1132 height 22
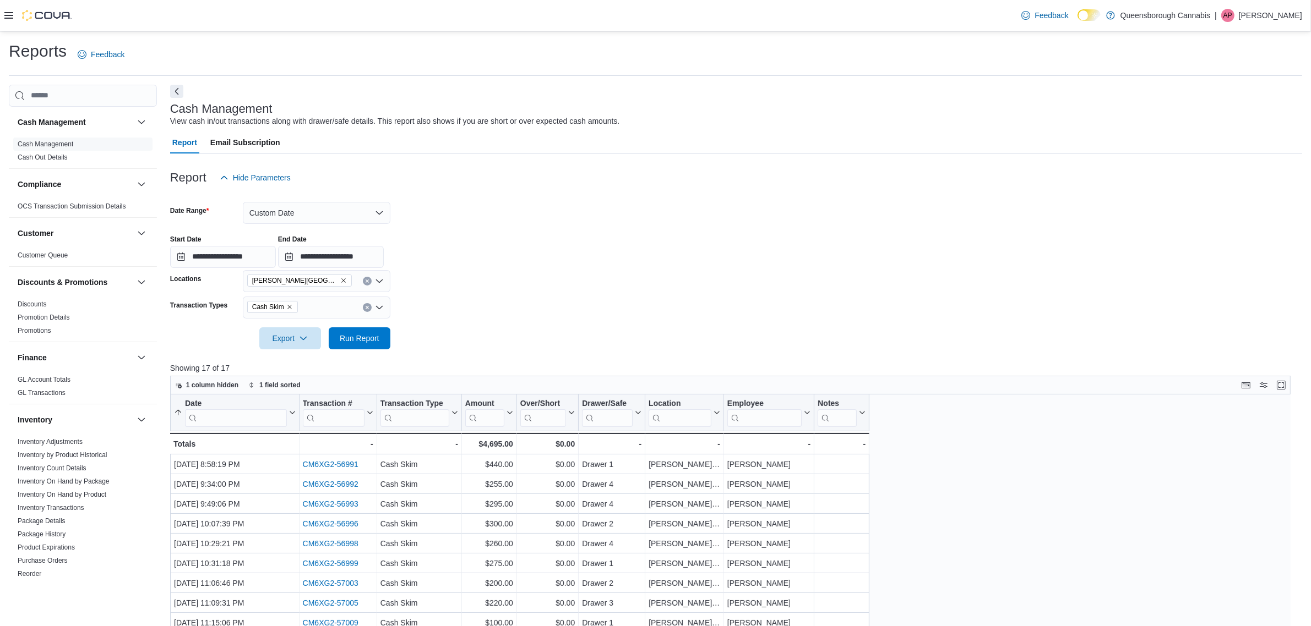
click at [799, 193] on div at bounding box center [736, 195] width 1132 height 13
click at [367, 339] on span "Run Report" at bounding box center [360, 337] width 40 height 11
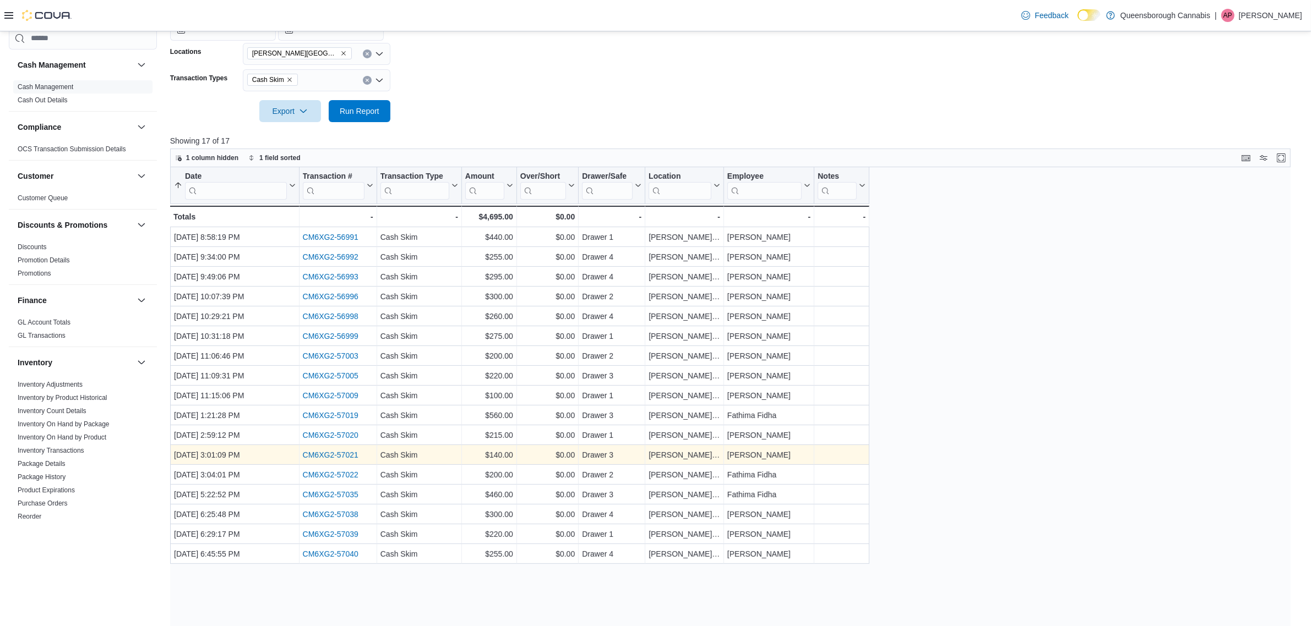
scroll to position [259, 0]
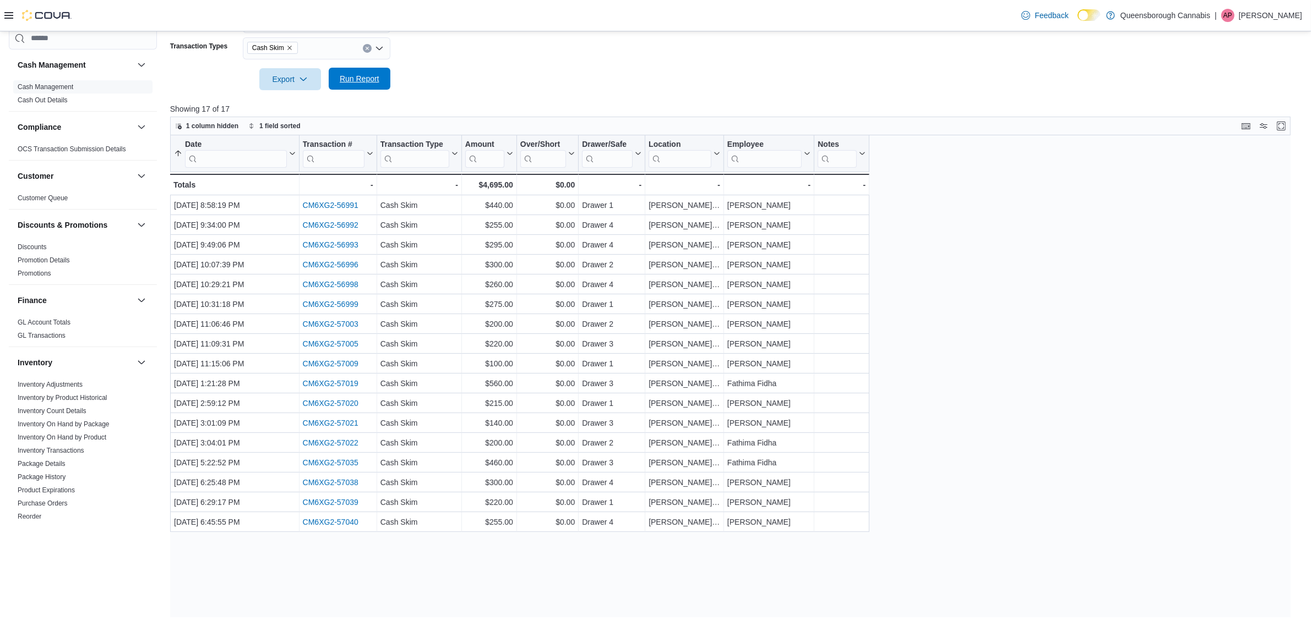
click at [364, 89] on span "Run Report" at bounding box center [359, 79] width 48 height 22
click at [364, 86] on span "Run Report" at bounding box center [359, 79] width 48 height 22
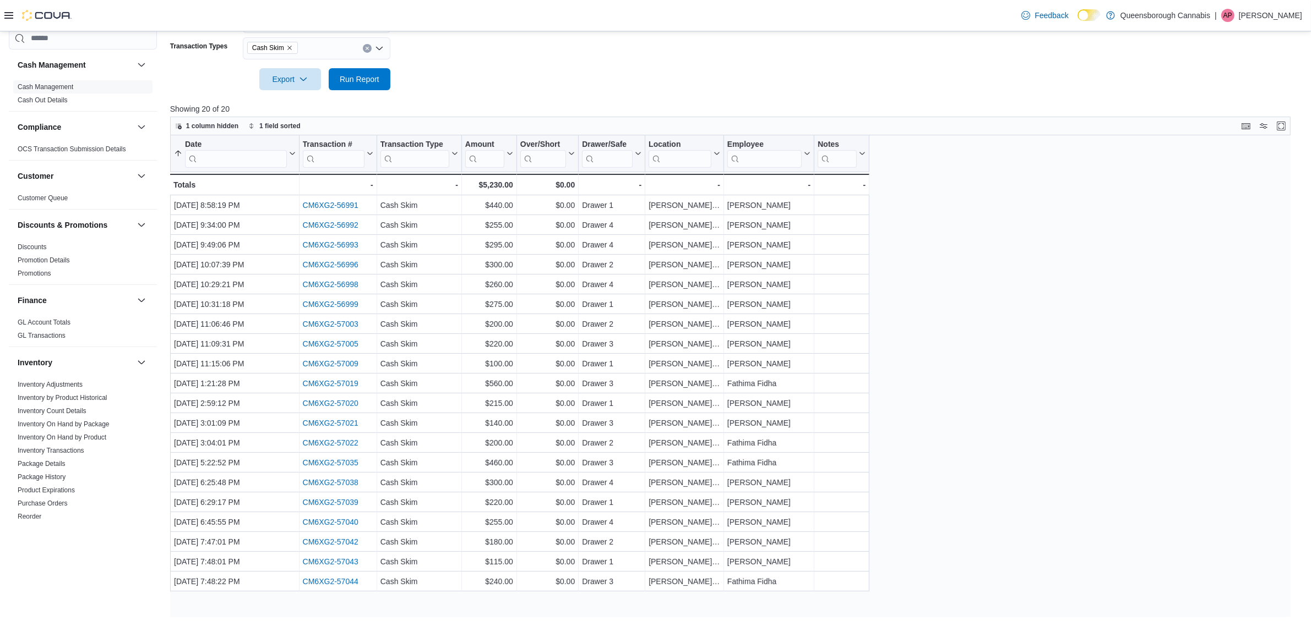
drag, startPoint x: 77, startPoint y: 438, endPoint x: 853, endPoint y: 0, distance: 891.3
click at [77, 438] on link "Inventory On Hand by Product" at bounding box center [62, 438] width 89 height 8
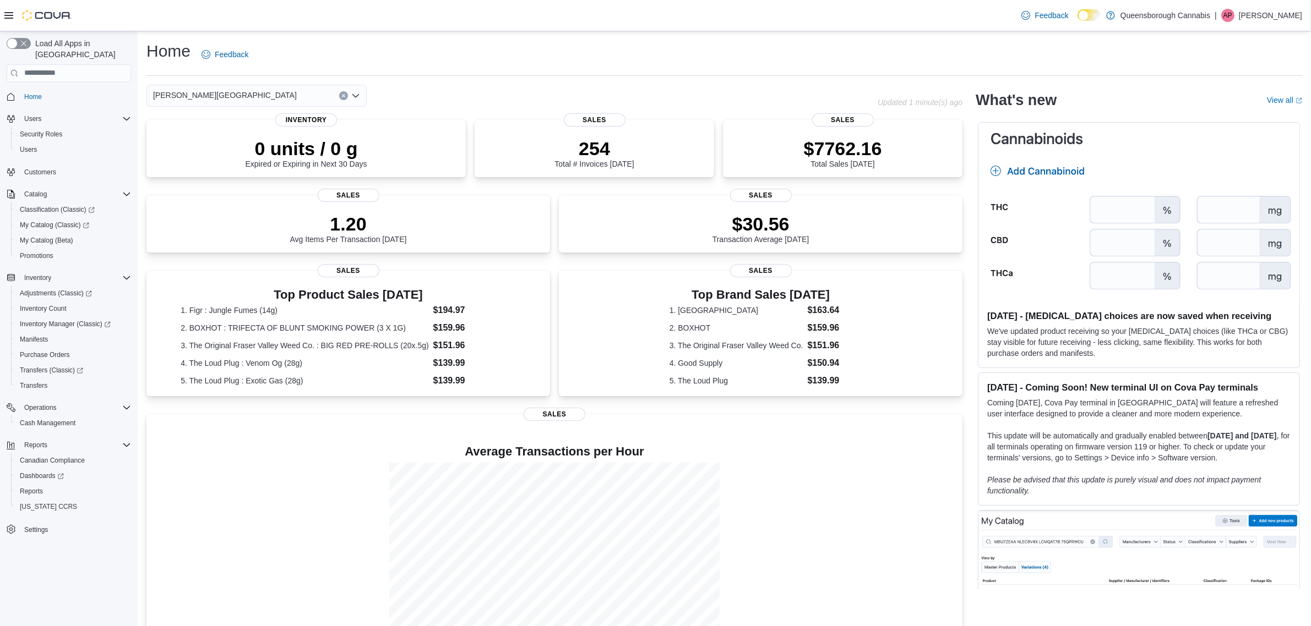
click at [1193, 291] on img at bounding box center [1138, 212] width 321 height 179
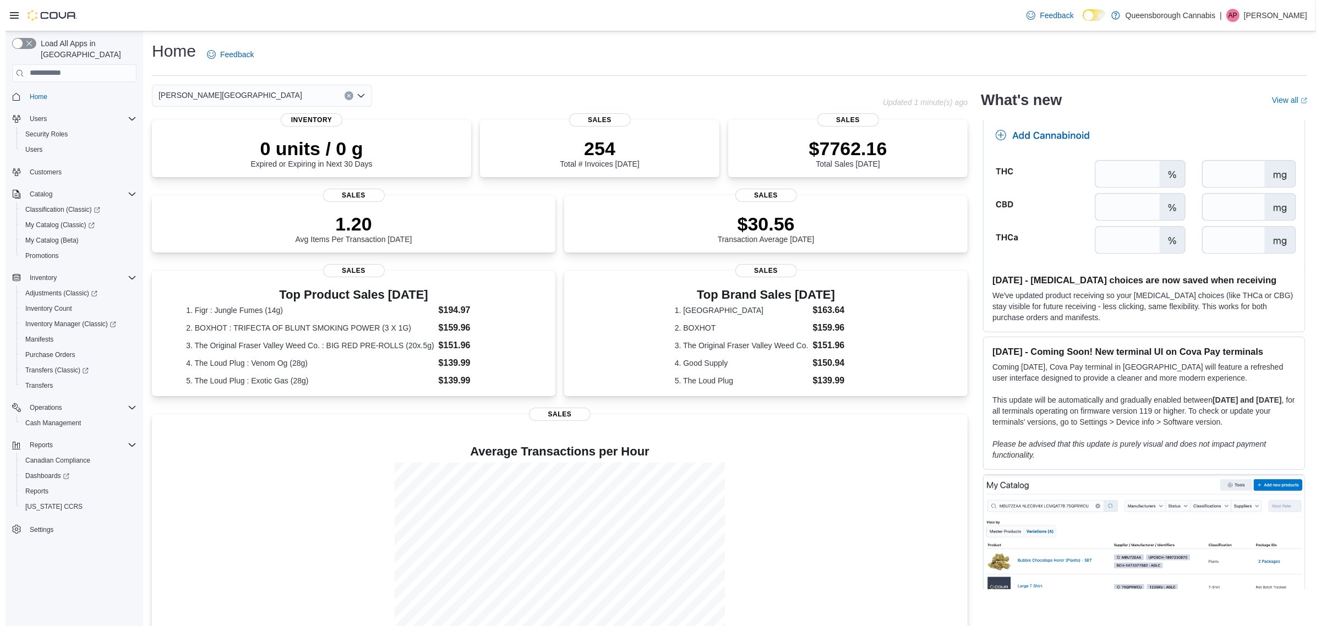
scroll to position [69, 0]
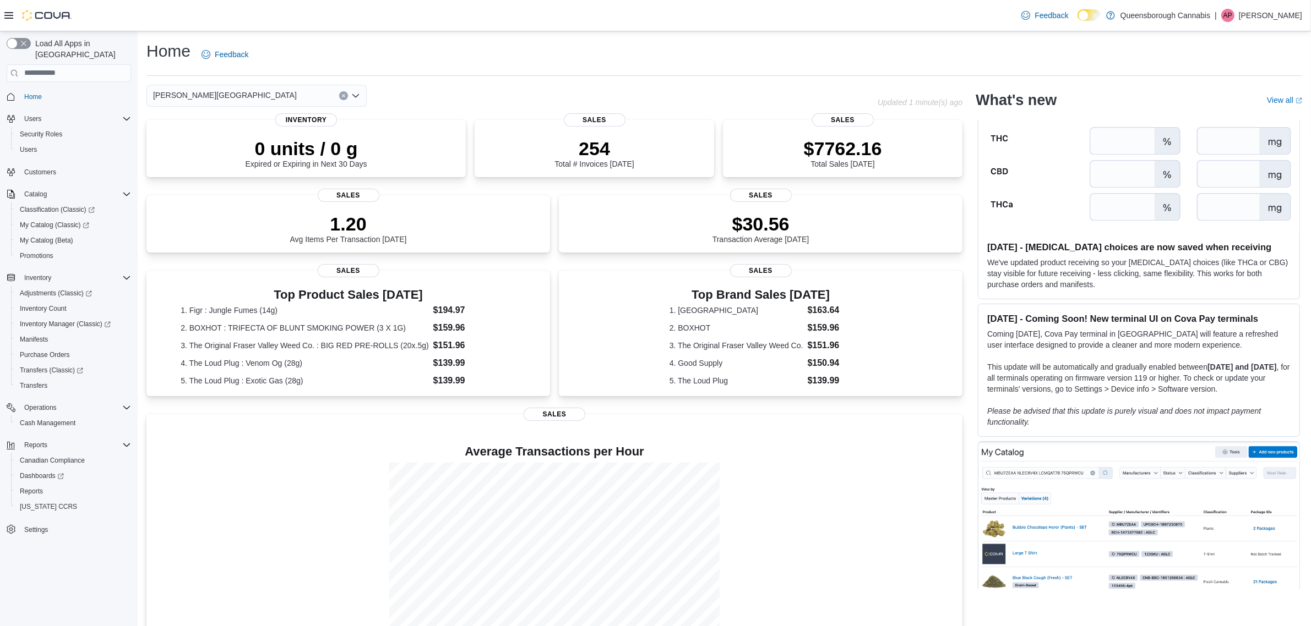
click at [1115, 275] on p "We've updated product receiving so your [MEDICAL_DATA] choices (like THCa or CB…" at bounding box center [1138, 273] width 303 height 33
click at [50, 351] on span "Purchase Orders" at bounding box center [45, 355] width 50 height 9
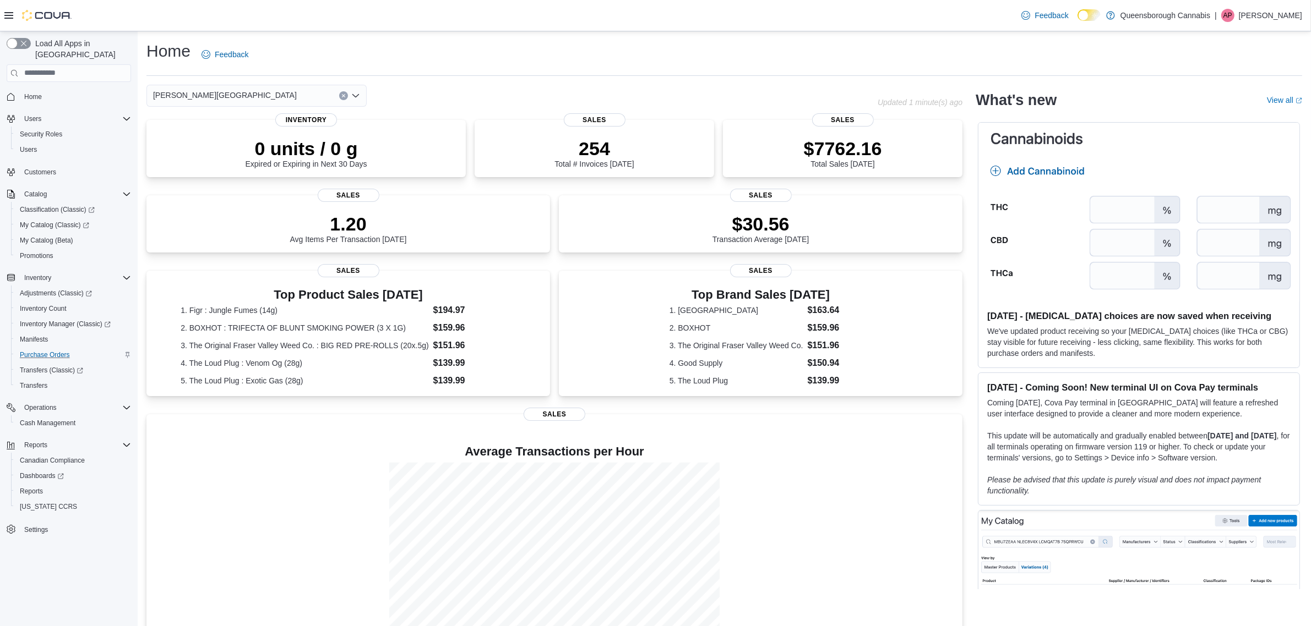
click at [1057, 164] on img at bounding box center [1138, 212] width 321 height 179
click at [1280, 97] on link "View all (opens in a new tab or window)" at bounding box center [1284, 100] width 35 height 9
click at [36, 485] on span "Reports" at bounding box center [31, 491] width 23 height 13
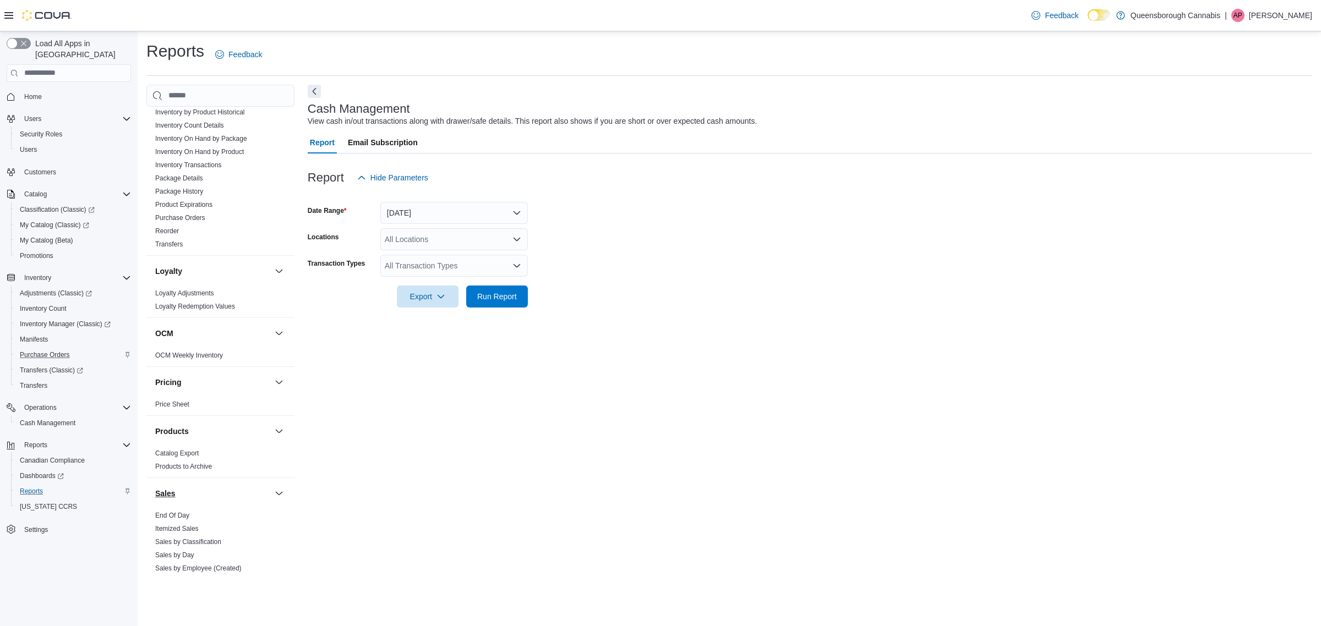
scroll to position [344, 0]
click at [182, 454] on link "Catalog Export" at bounding box center [176, 453] width 43 height 8
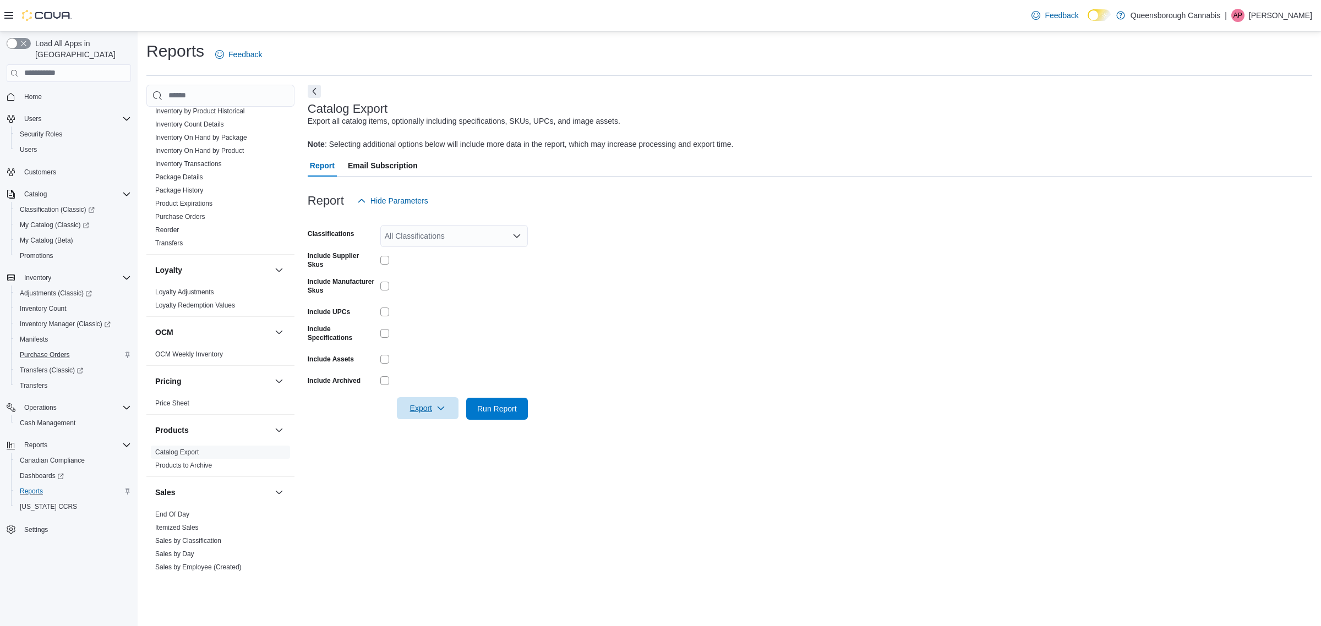
click at [419, 403] on span "Export" at bounding box center [427, 408] width 48 height 22
click at [447, 434] on button "Export to Excel" at bounding box center [429, 429] width 63 height 22
click at [444, 244] on div "All Classifications" at bounding box center [454, 236] width 148 height 22
click at [451, 290] on span "Pre-roll Hybrid" at bounding box center [428, 288] width 49 height 11
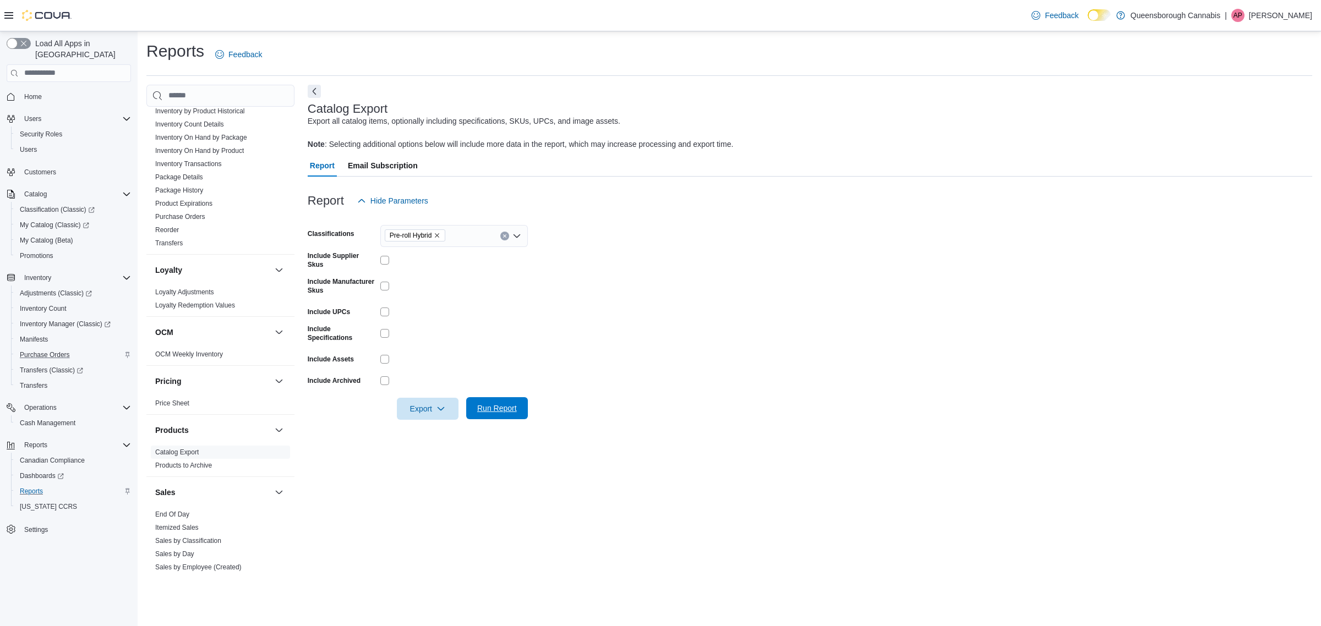
click at [523, 403] on button "Run Report" at bounding box center [497, 408] width 62 height 22
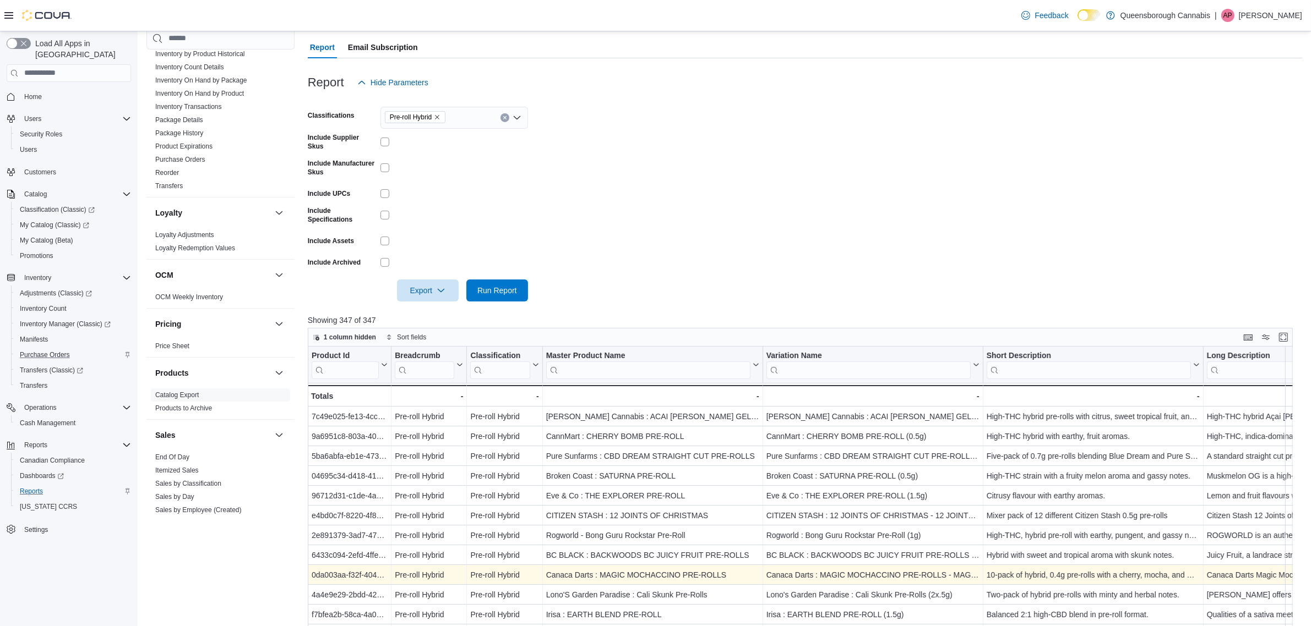
scroll to position [275, 0]
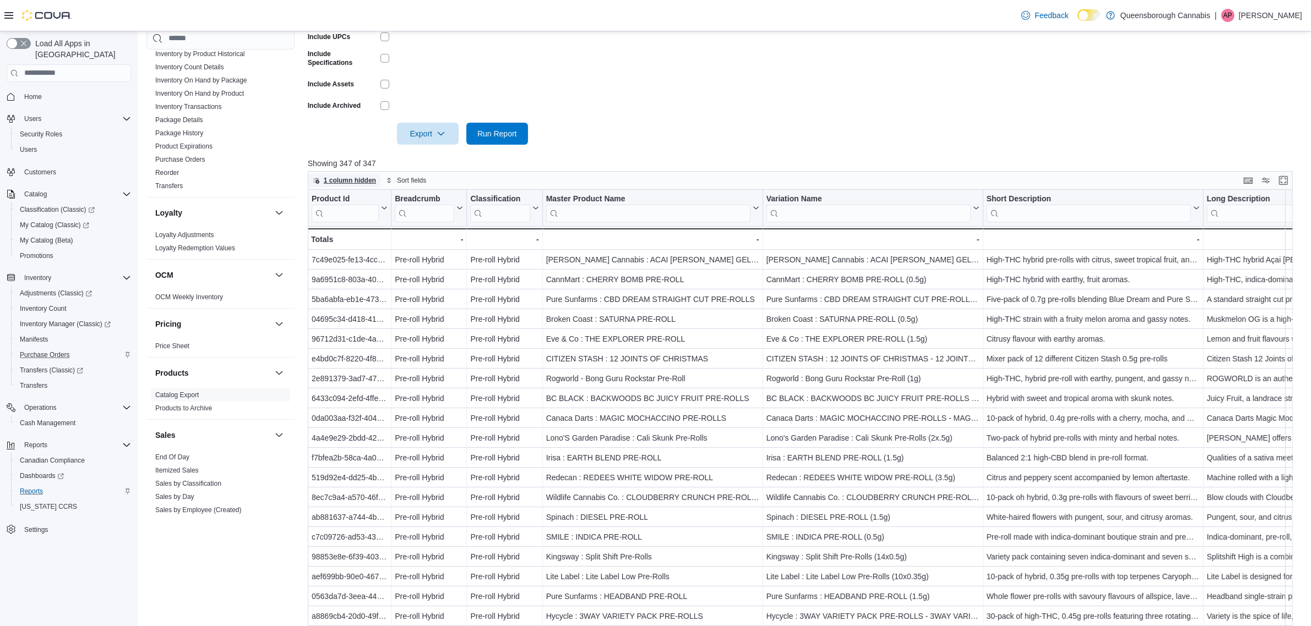
click at [357, 181] on span "1 column hidden" at bounding box center [350, 180] width 52 height 9
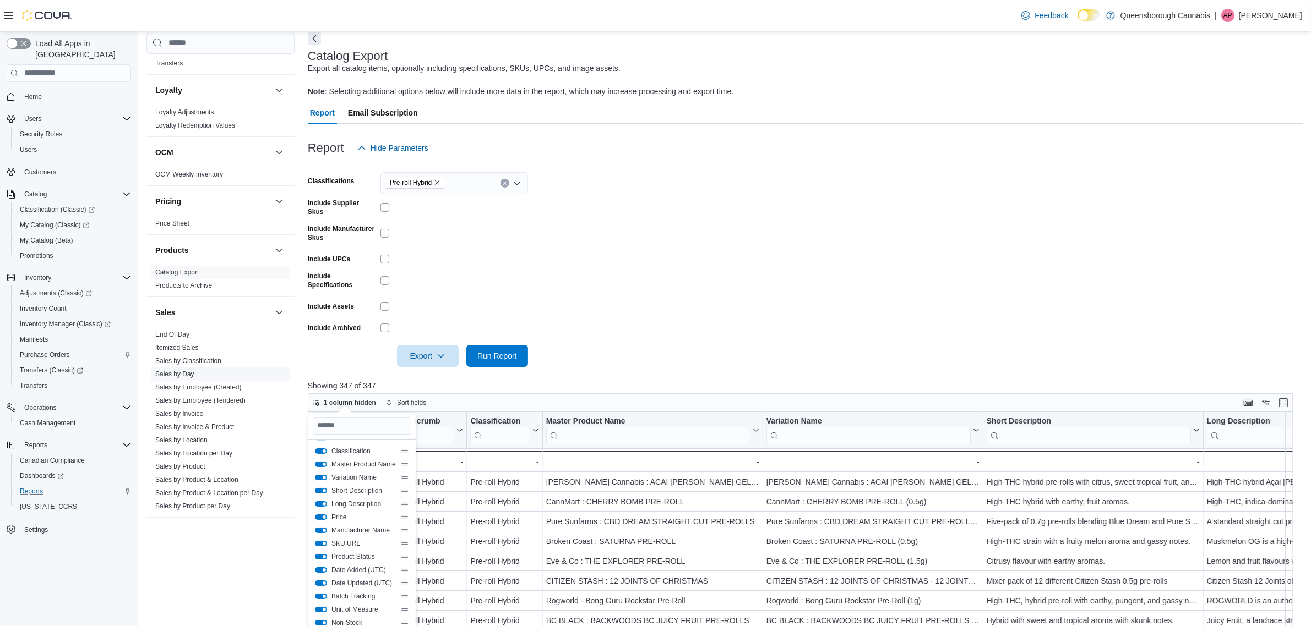
scroll to position [402, 0]
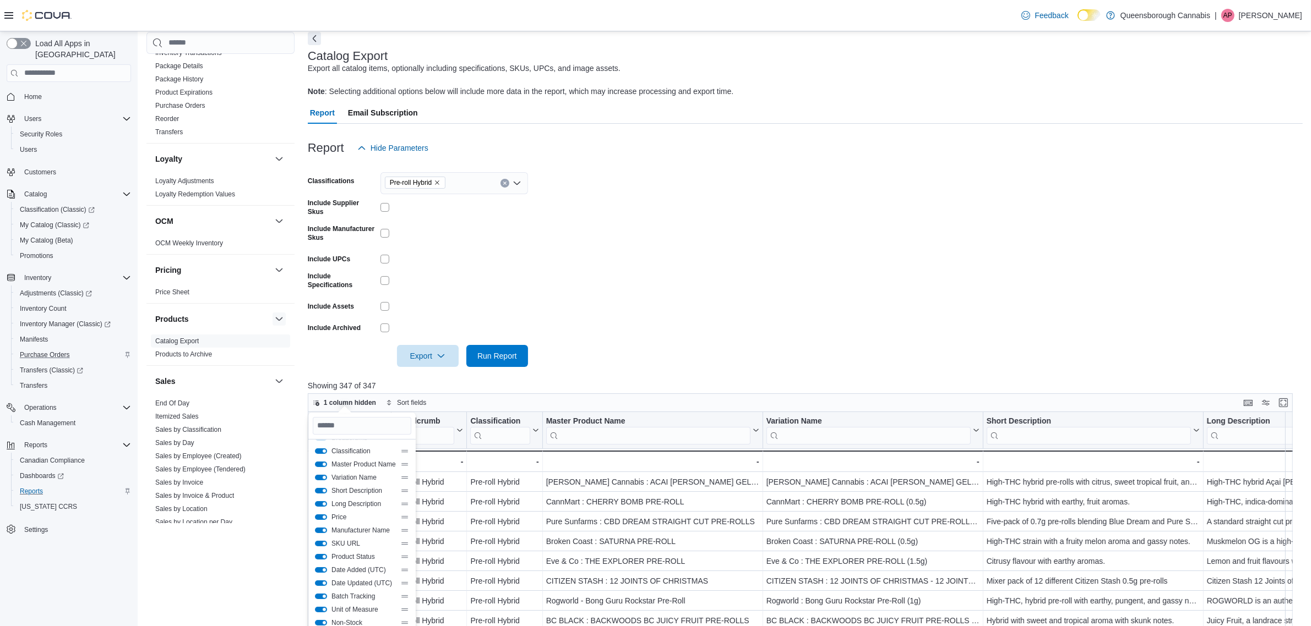
click at [272, 318] on button "button" at bounding box center [278, 319] width 13 height 13
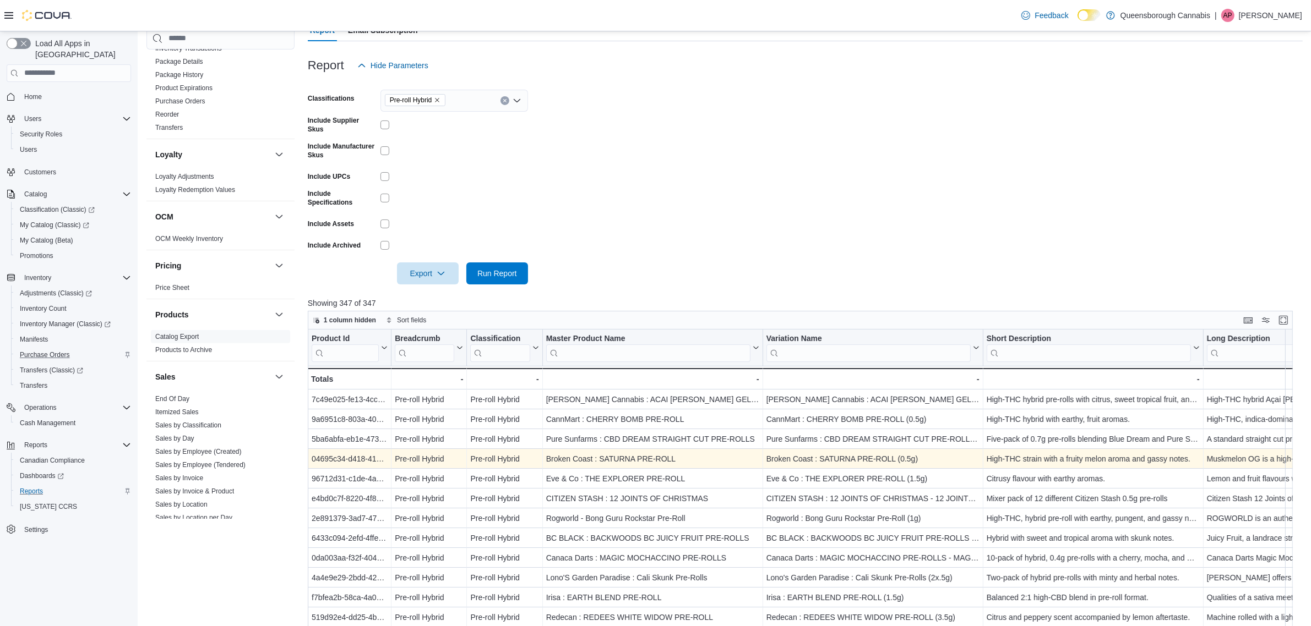
scroll to position [259, 0]
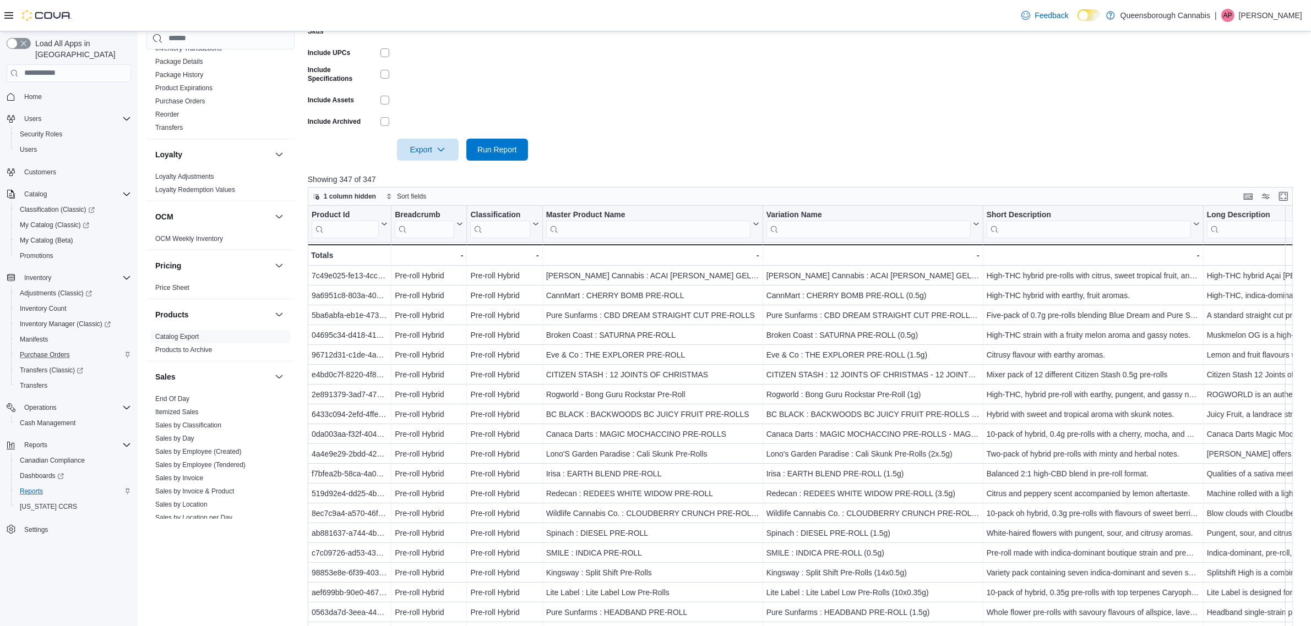
click at [915, 140] on form "Classifications Pre-roll Hybrid Include Supplier Skus Include Manufacturer Skus…" at bounding box center [805, 57] width 995 height 208
click at [344, 196] on span "1 column hidden" at bounding box center [350, 196] width 52 height 9
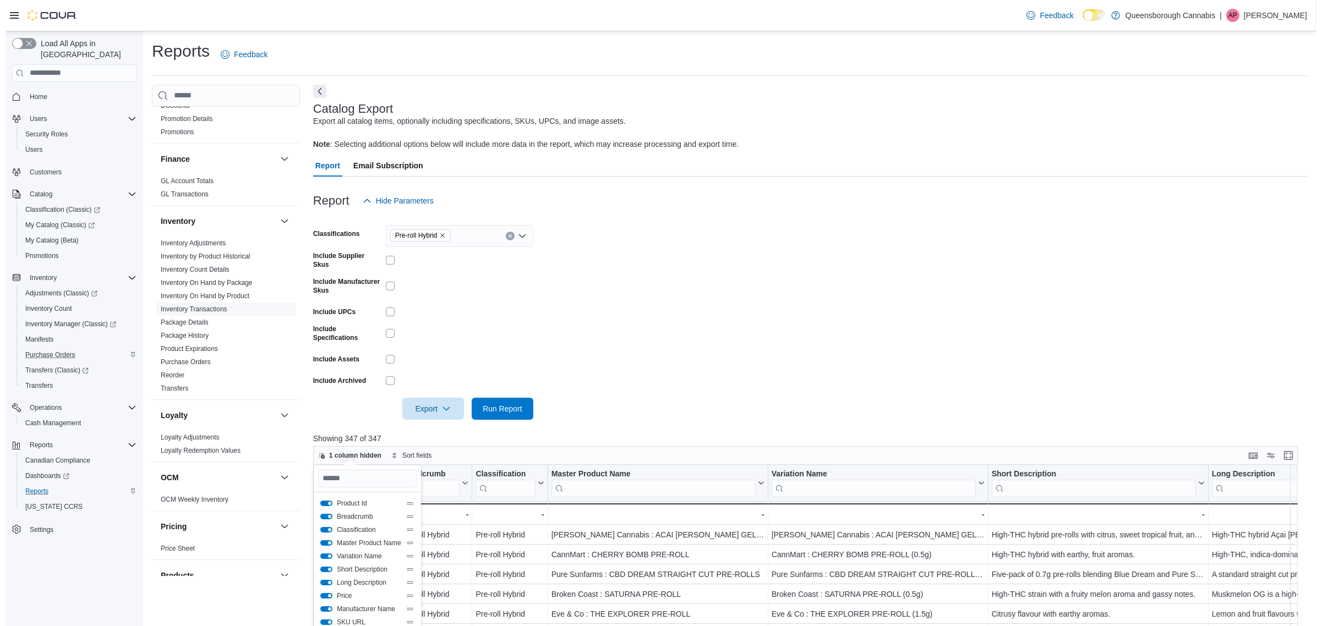
scroll to position [196, 0]
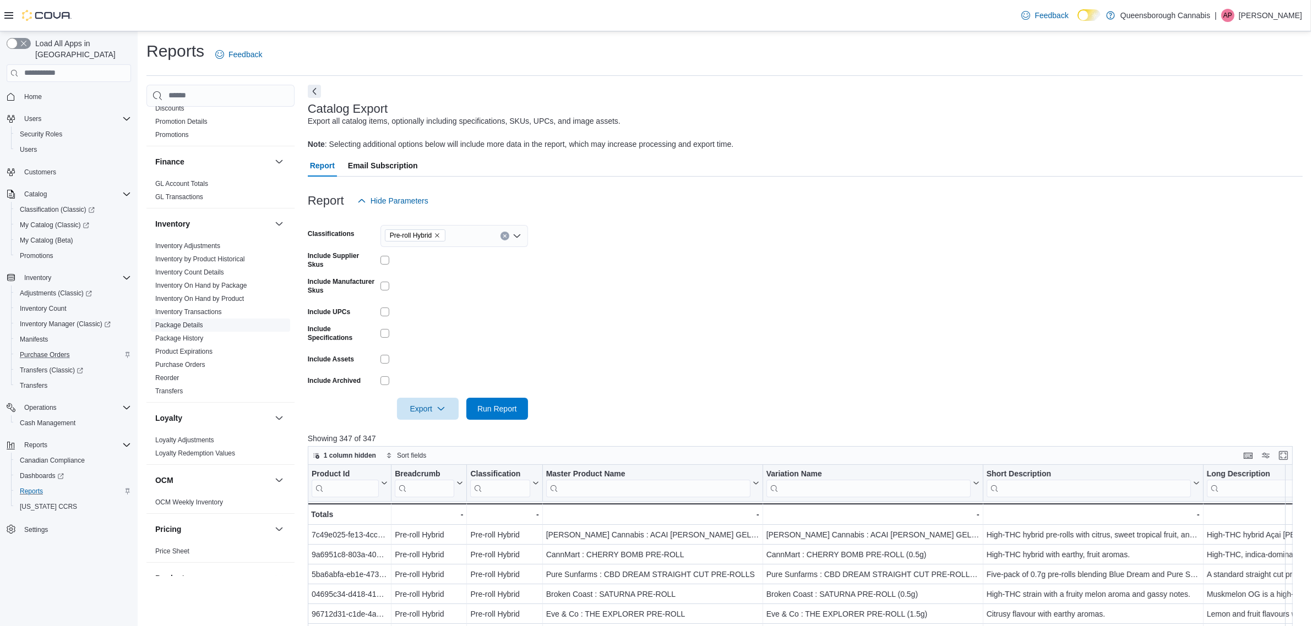
click at [197, 328] on link "Package Details" at bounding box center [179, 325] width 48 height 8
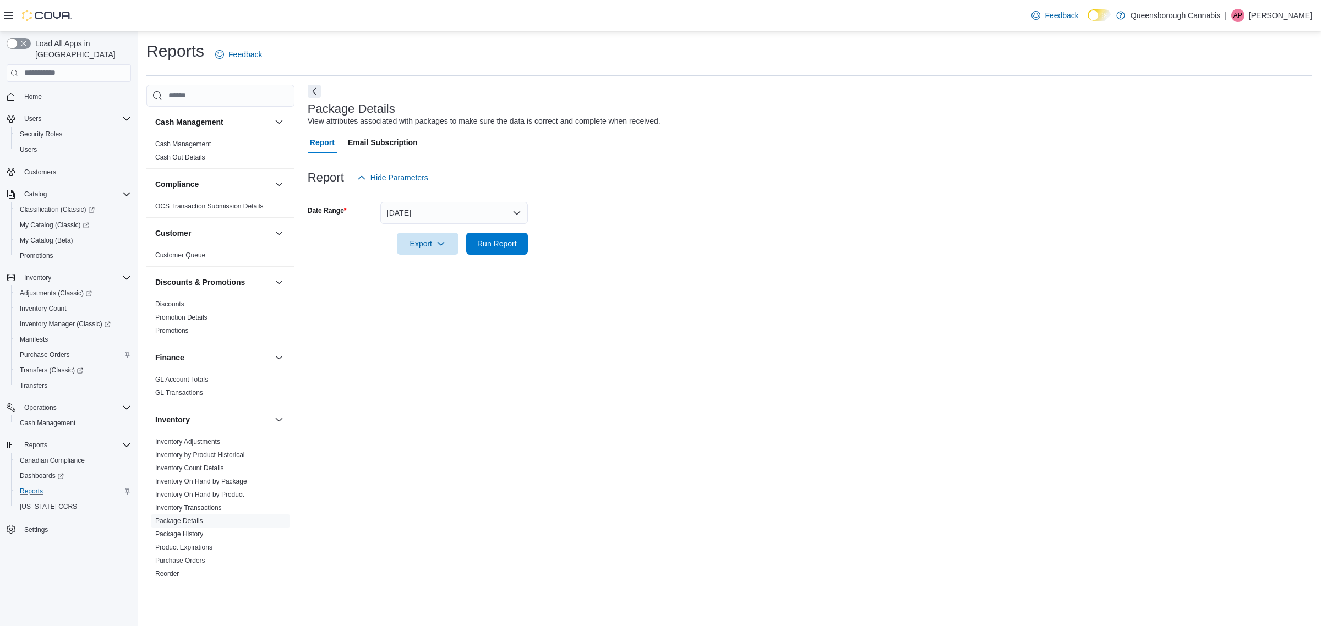
click at [362, 414] on div "Package Details View attributes associated with packages to make sure the data …" at bounding box center [810, 331] width 1005 height 492
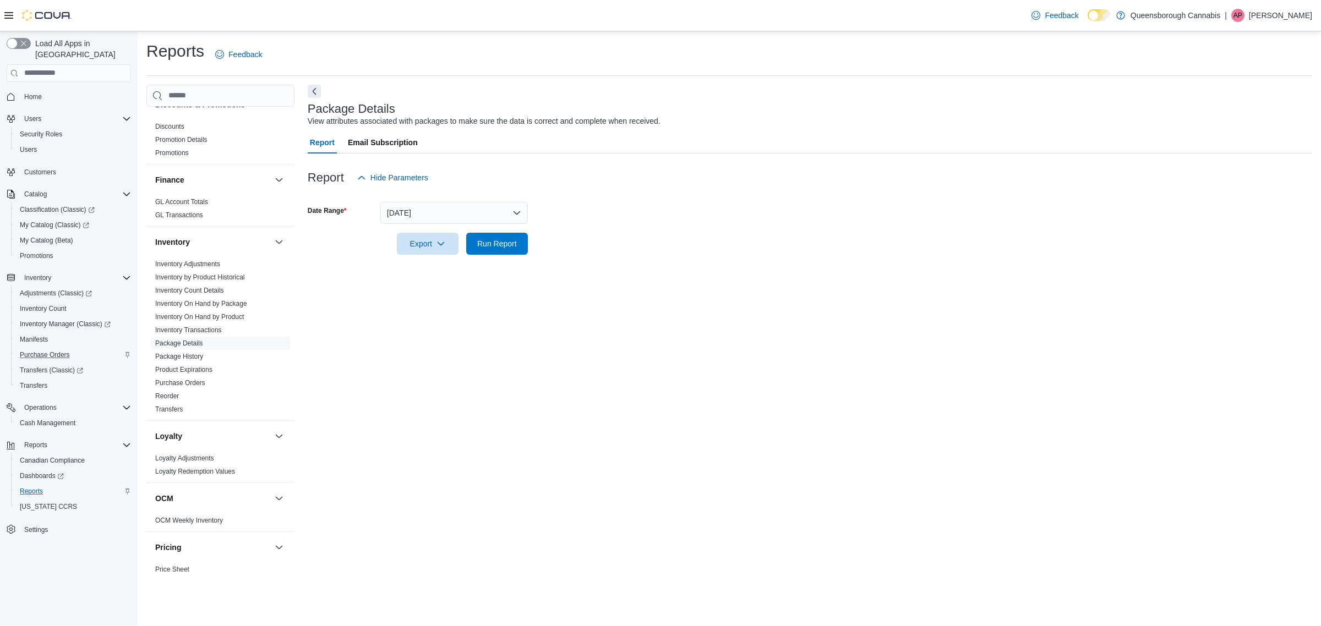
scroll to position [144, 0]
click at [369, 340] on div "Package Details View attributes associated with packages to make sure the data …" at bounding box center [810, 331] width 1005 height 492
click at [358, 329] on div "Package Details View attributes associated with packages to make sure the data …" at bounding box center [810, 331] width 1005 height 492
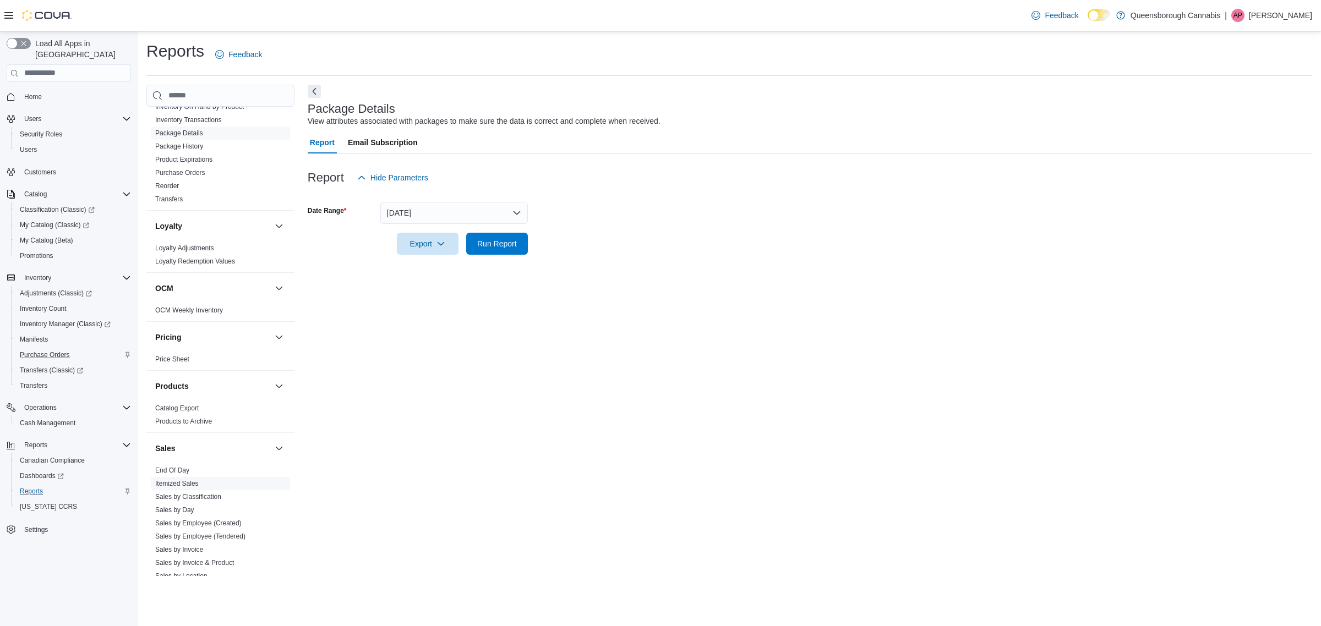
scroll to position [413, 0]
click at [183, 387] on link "Catalog Export" at bounding box center [176, 384] width 43 height 8
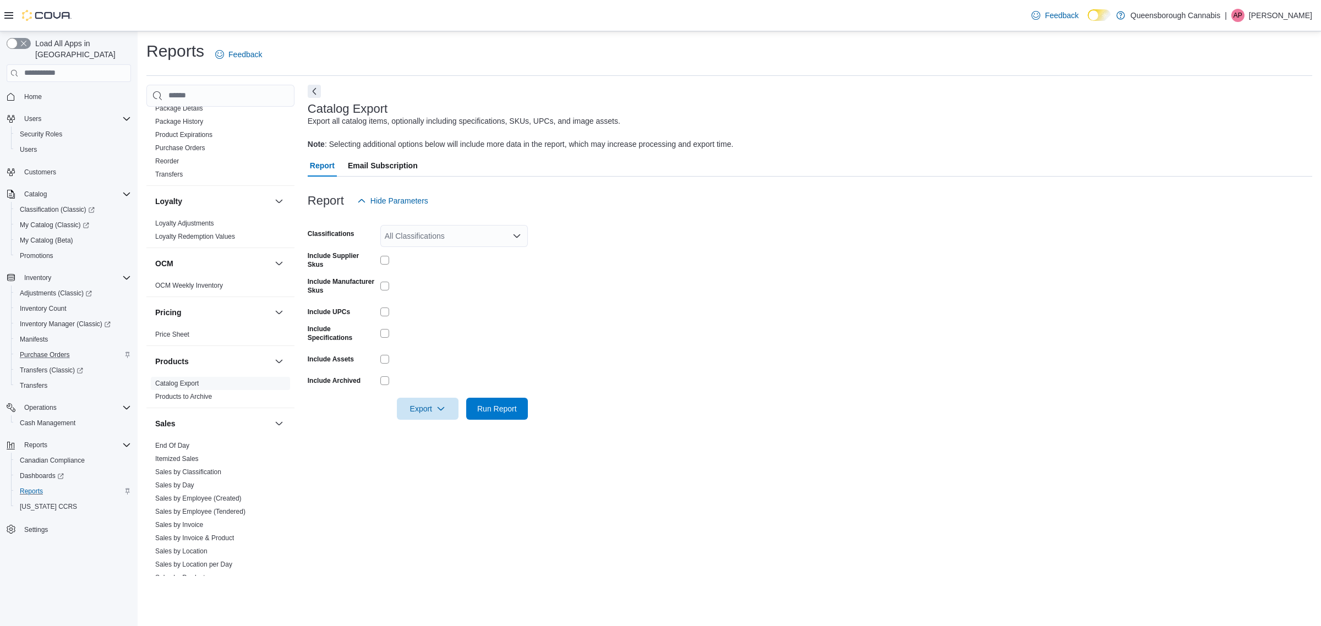
click at [425, 334] on div at bounding box center [454, 333] width 148 height 9
click at [411, 236] on div "All Classifications" at bounding box center [454, 236] width 148 height 22
click at [450, 259] on span "Pre-roll Indica" at bounding box center [427, 255] width 47 height 11
click at [509, 325] on div "Seeds" at bounding box center [454, 319] width 134 height 11
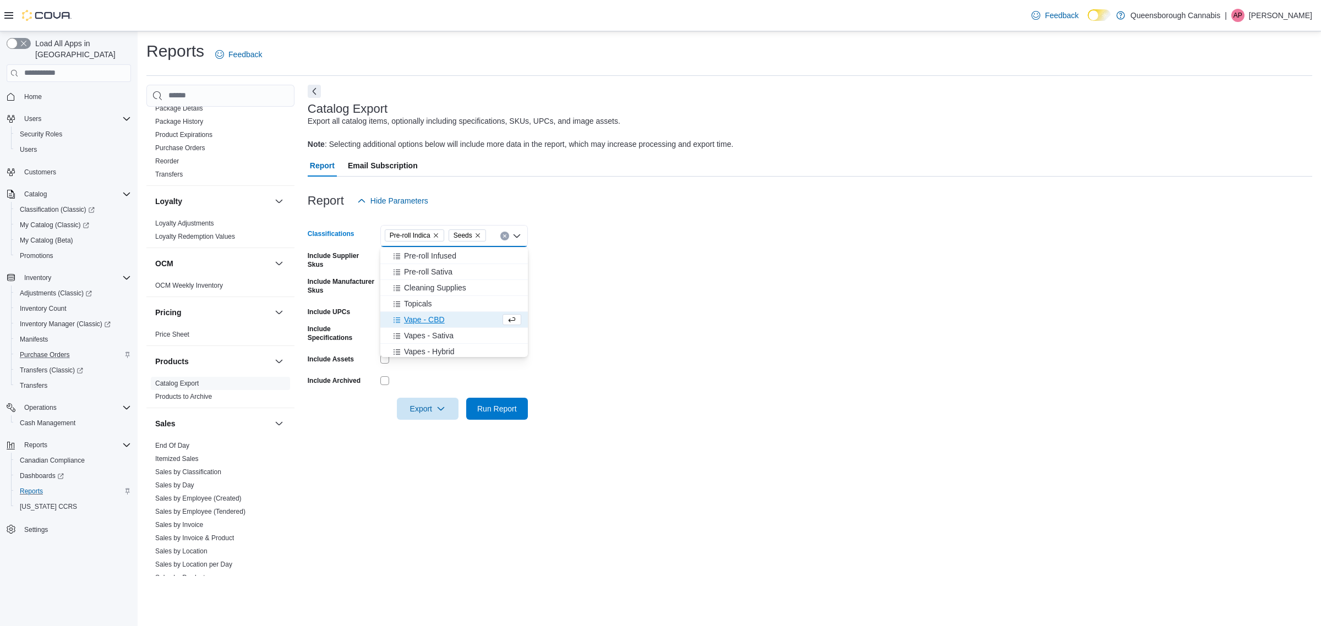
click at [476, 237] on icon "Remove Seeds from selection in this group" at bounding box center [477, 235] width 7 height 7
click at [569, 234] on form "Classifications Pre-roll Indica Combo box. Selected. Pre-roll Indica. Press Bac…" at bounding box center [810, 316] width 1005 height 208
click at [484, 411] on span "Run Report" at bounding box center [497, 408] width 40 height 11
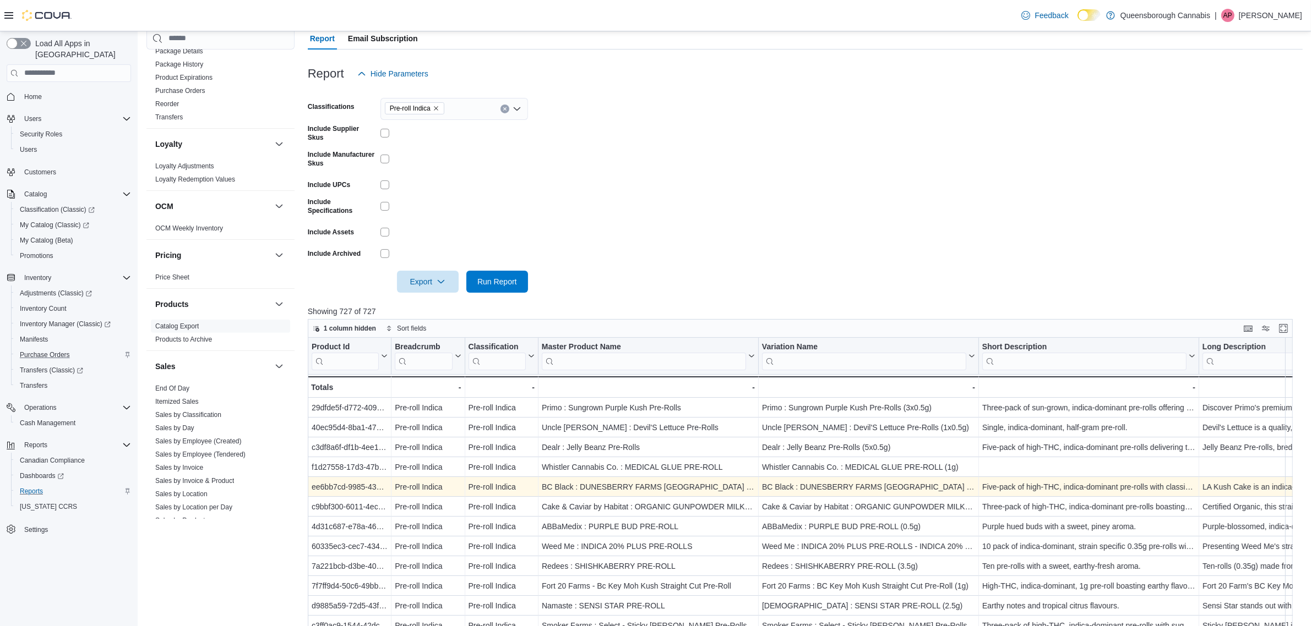
scroll to position [206, 0]
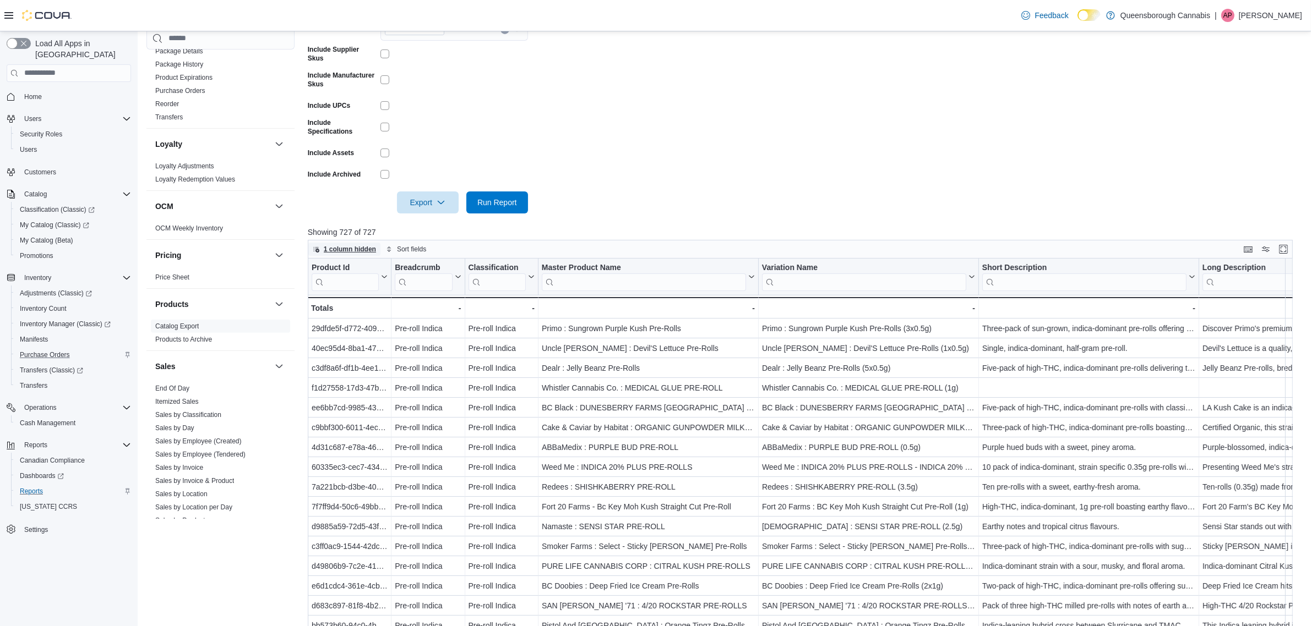
click at [356, 243] on span "1 column hidden" at bounding box center [344, 249] width 63 height 13
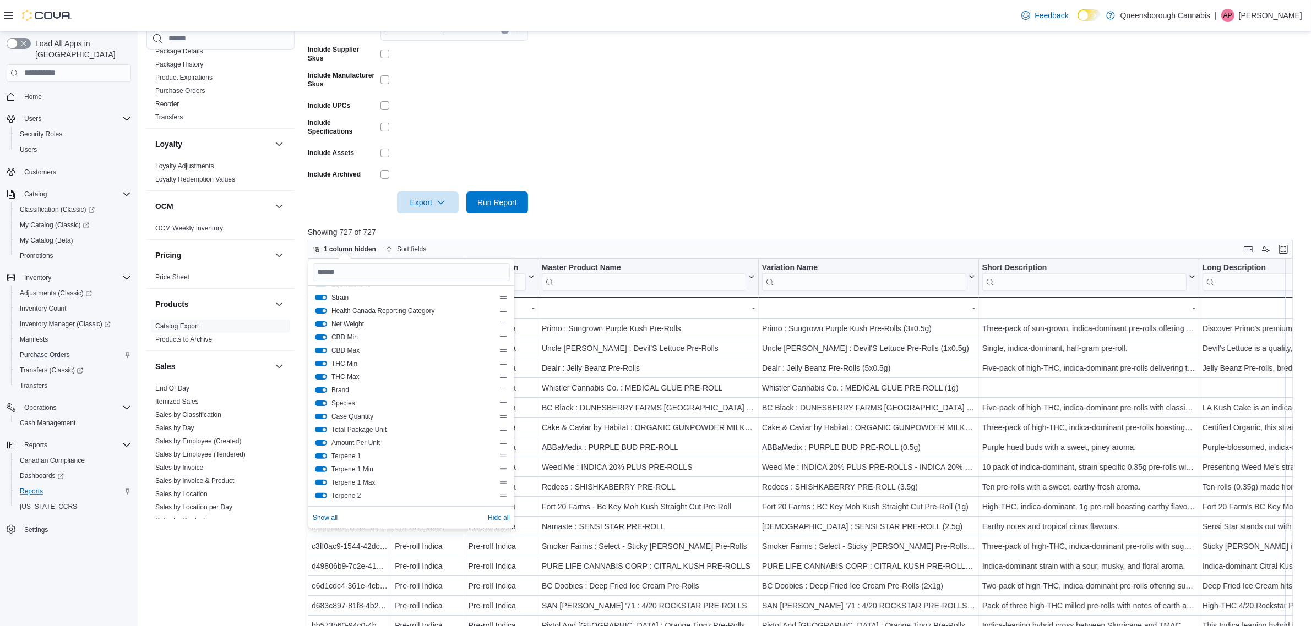
scroll to position [275, 0]
click at [716, 127] on form "Classifications Pre-roll Indica Include Supplier Skus Include Manufacturer Skus…" at bounding box center [805, 110] width 995 height 208
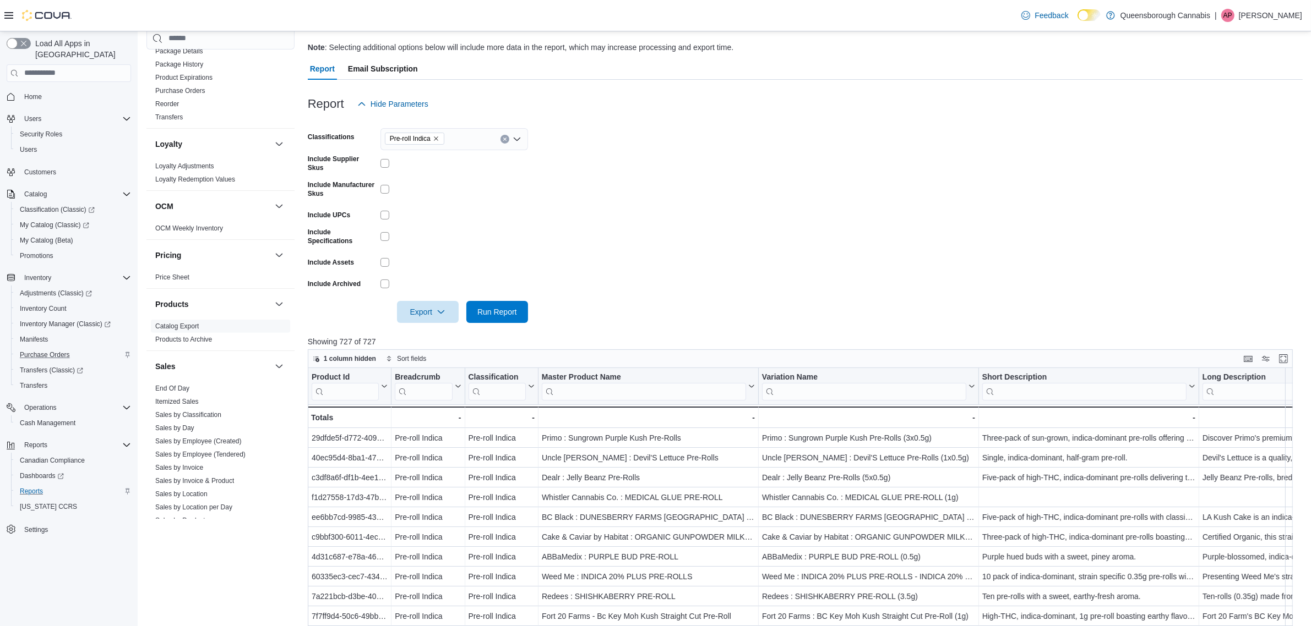
scroll to position [0, 0]
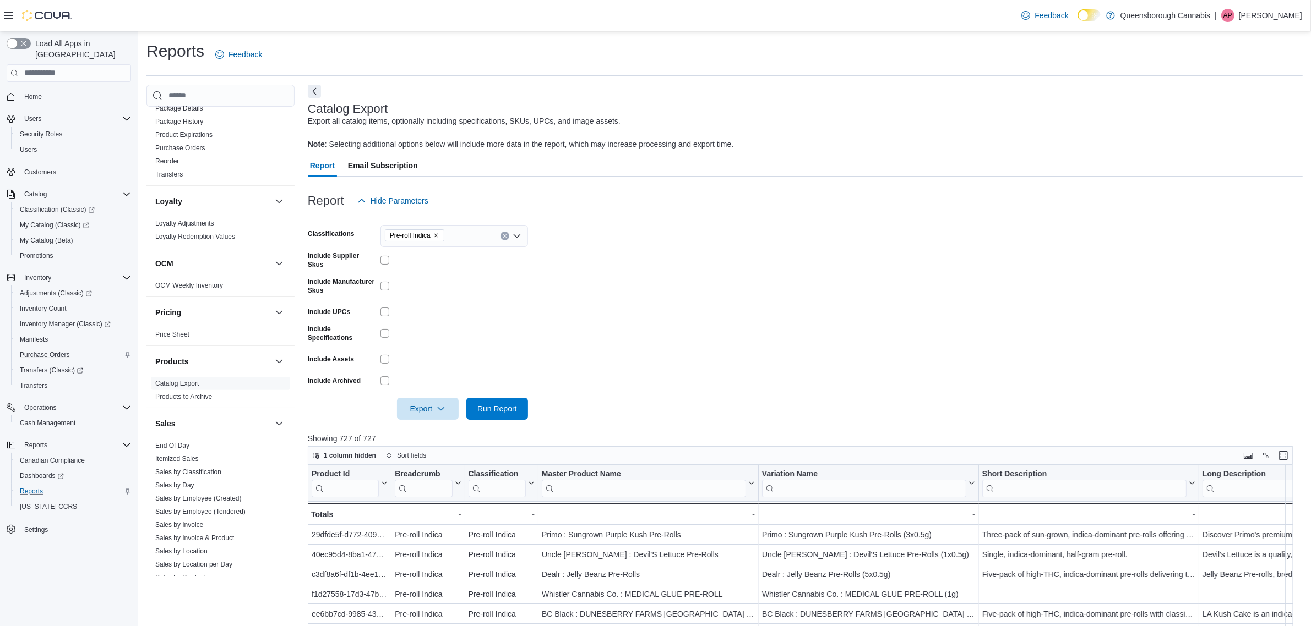
click at [557, 309] on form "Classifications Pre-roll Indica Include Supplier Skus Include Manufacturer Skus…" at bounding box center [805, 316] width 995 height 208
drag, startPoint x: 702, startPoint y: 331, endPoint x: 746, endPoint y: 512, distance: 185.8
click at [702, 333] on form "Classifications Pre-roll Indica Include Supplier Skus Include Manufacturer Skus…" at bounding box center [805, 316] width 995 height 208
click at [602, 274] on form "Classifications Pre-roll Indica Include Supplier Skus Include Manufacturer Skus…" at bounding box center [805, 316] width 995 height 208
click at [817, 293] on form "Classifications Pre-roll Indica Include Supplier Skus Include Manufacturer Skus…" at bounding box center [805, 316] width 995 height 208
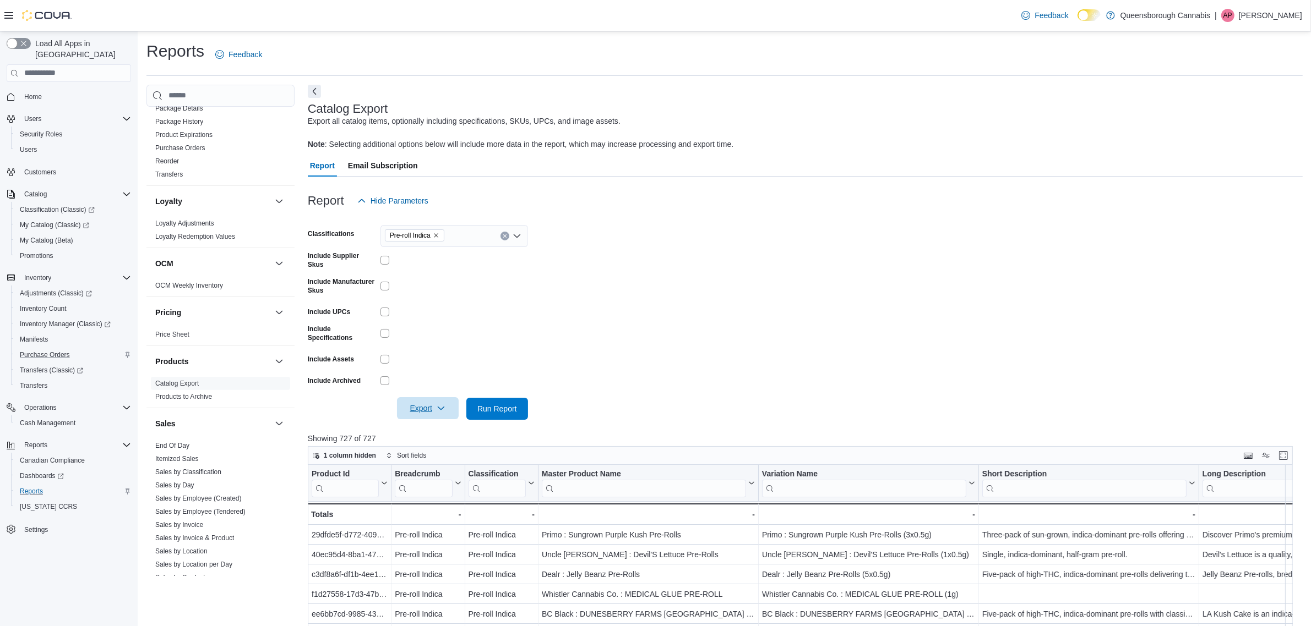
click at [438, 413] on span "Export" at bounding box center [427, 408] width 48 height 22
click at [437, 429] on span "Export to Excel" at bounding box center [430, 429] width 50 height 9
